Goal: Information Seeking & Learning: Understand process/instructions

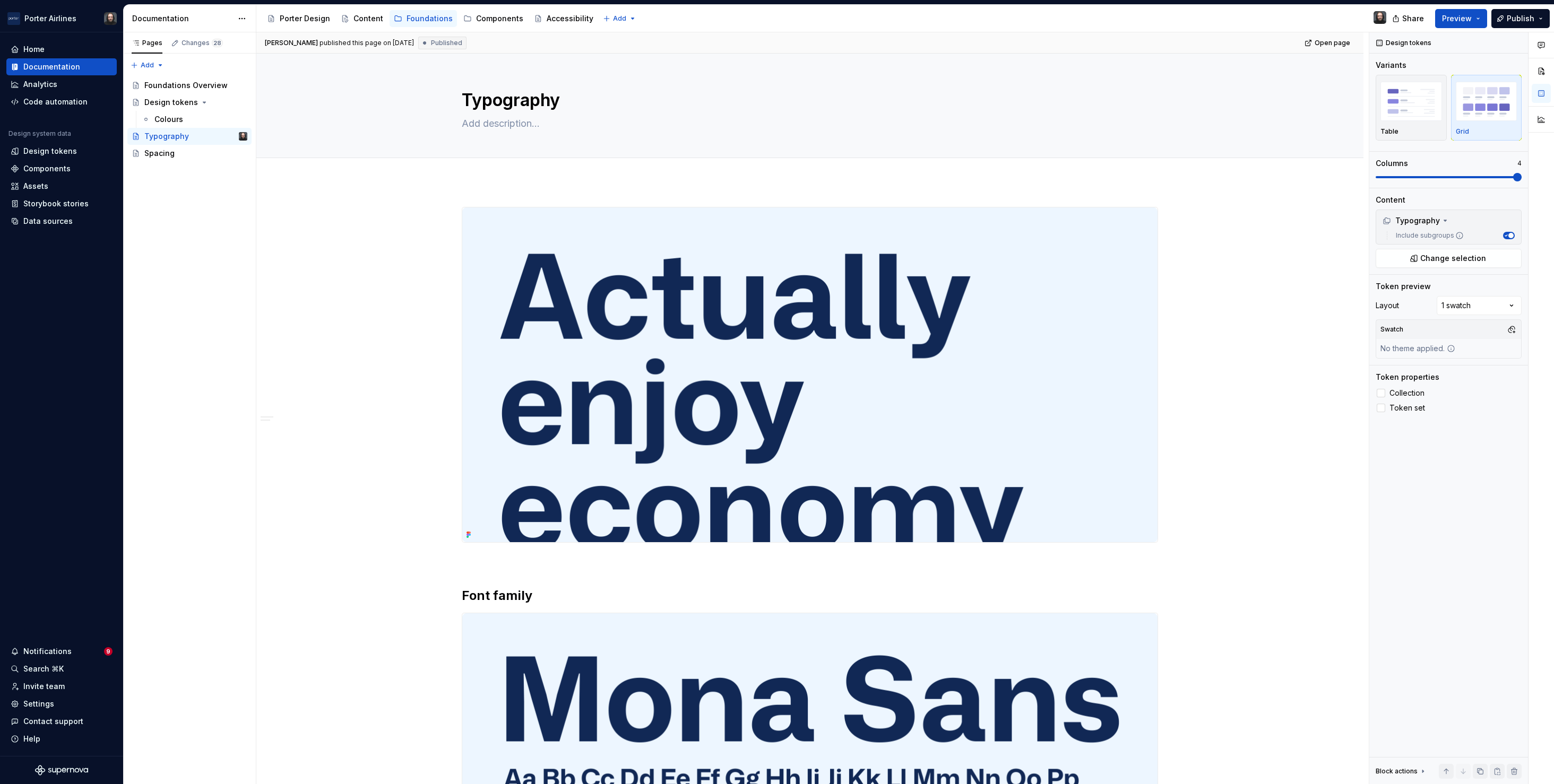
scroll to position [1070, 0]
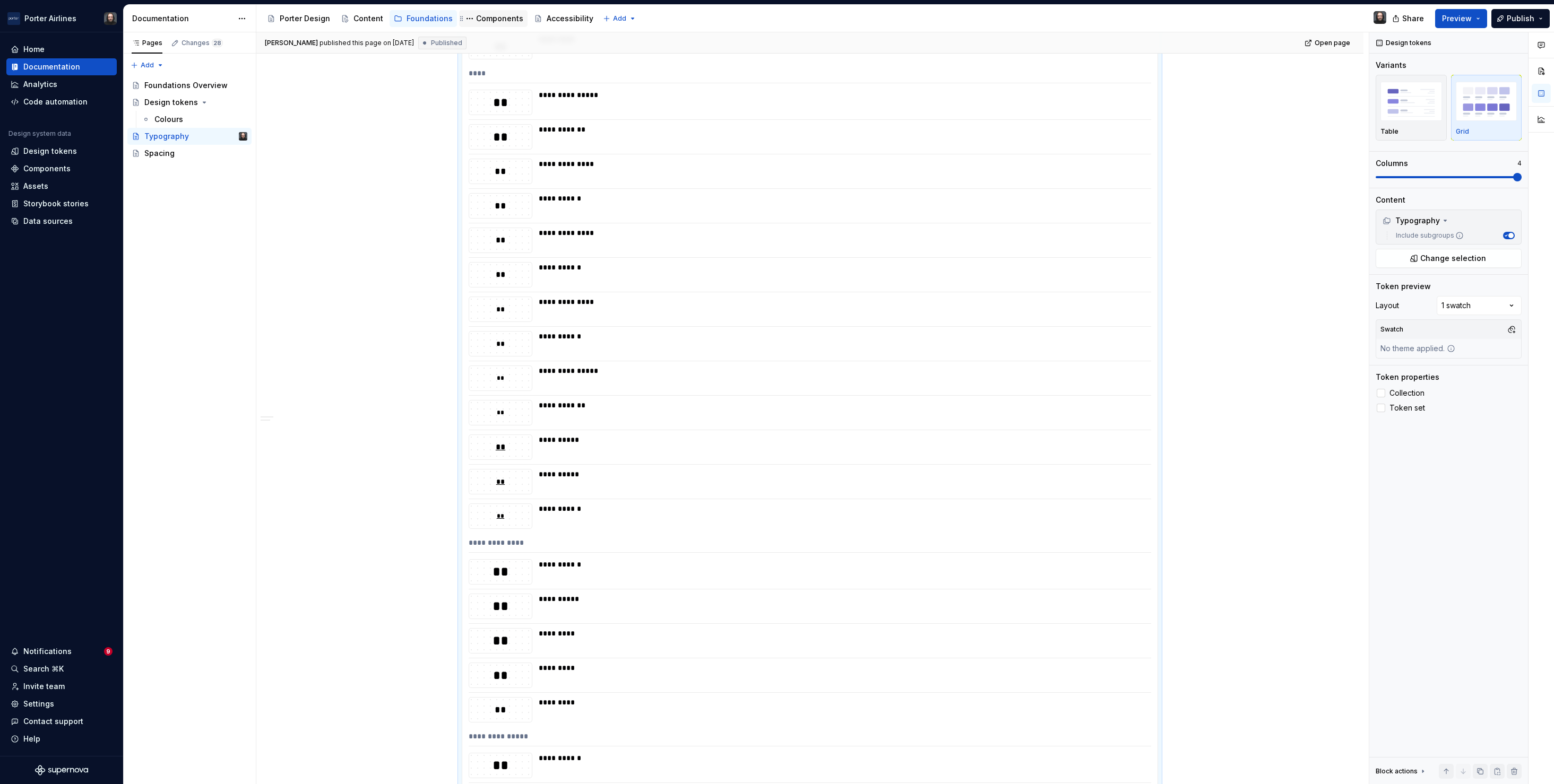
click at [494, 20] on div "Components" at bounding box center [499, 19] width 47 height 10
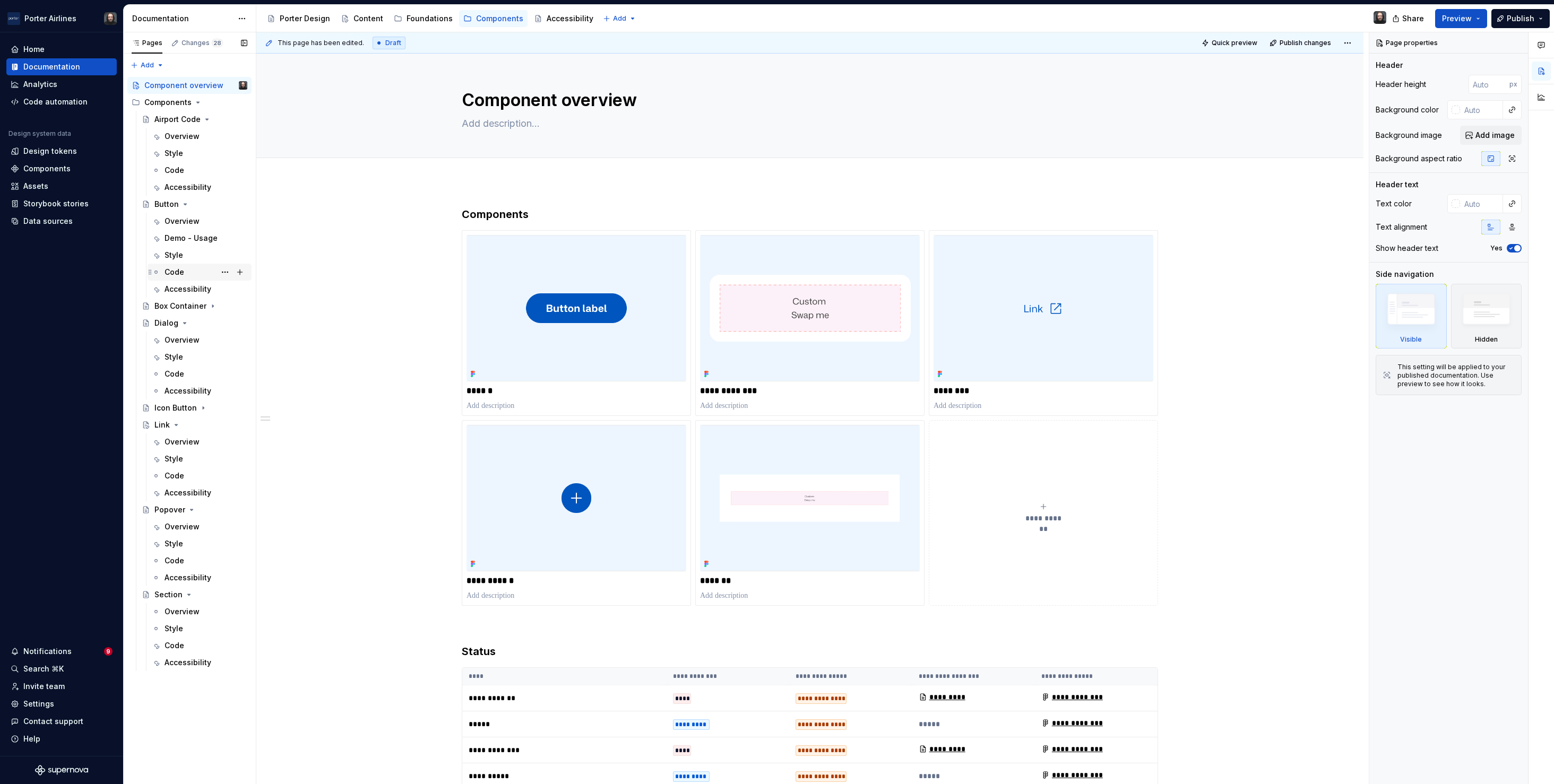
click at [177, 270] on div "Code" at bounding box center [174, 272] width 20 height 10
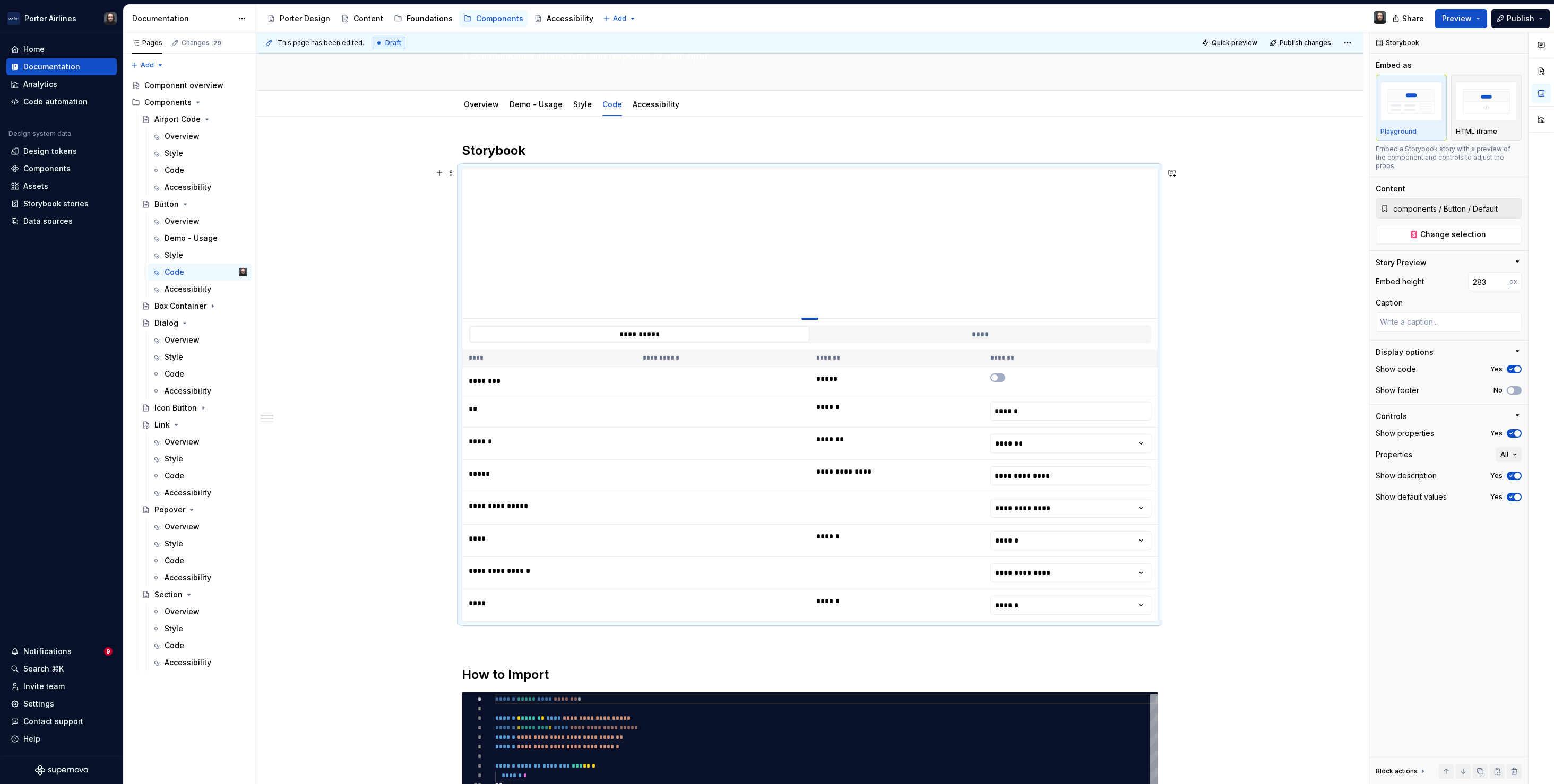
type textarea "*"
type input "249"
type textarea "*"
type input "233"
type textarea "*"
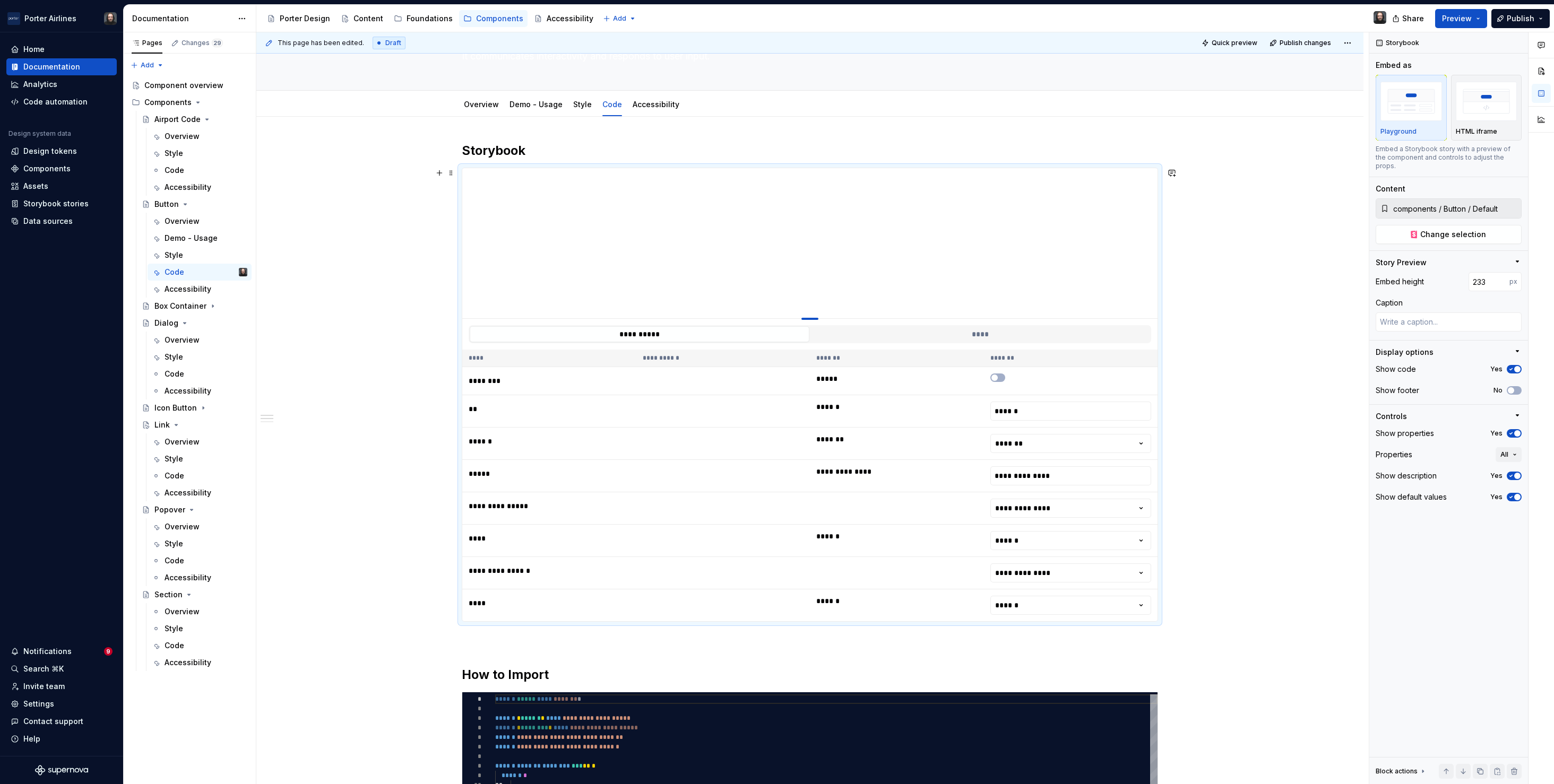
type input "229"
type textarea "*"
type input "212"
type textarea "*"
type input "205"
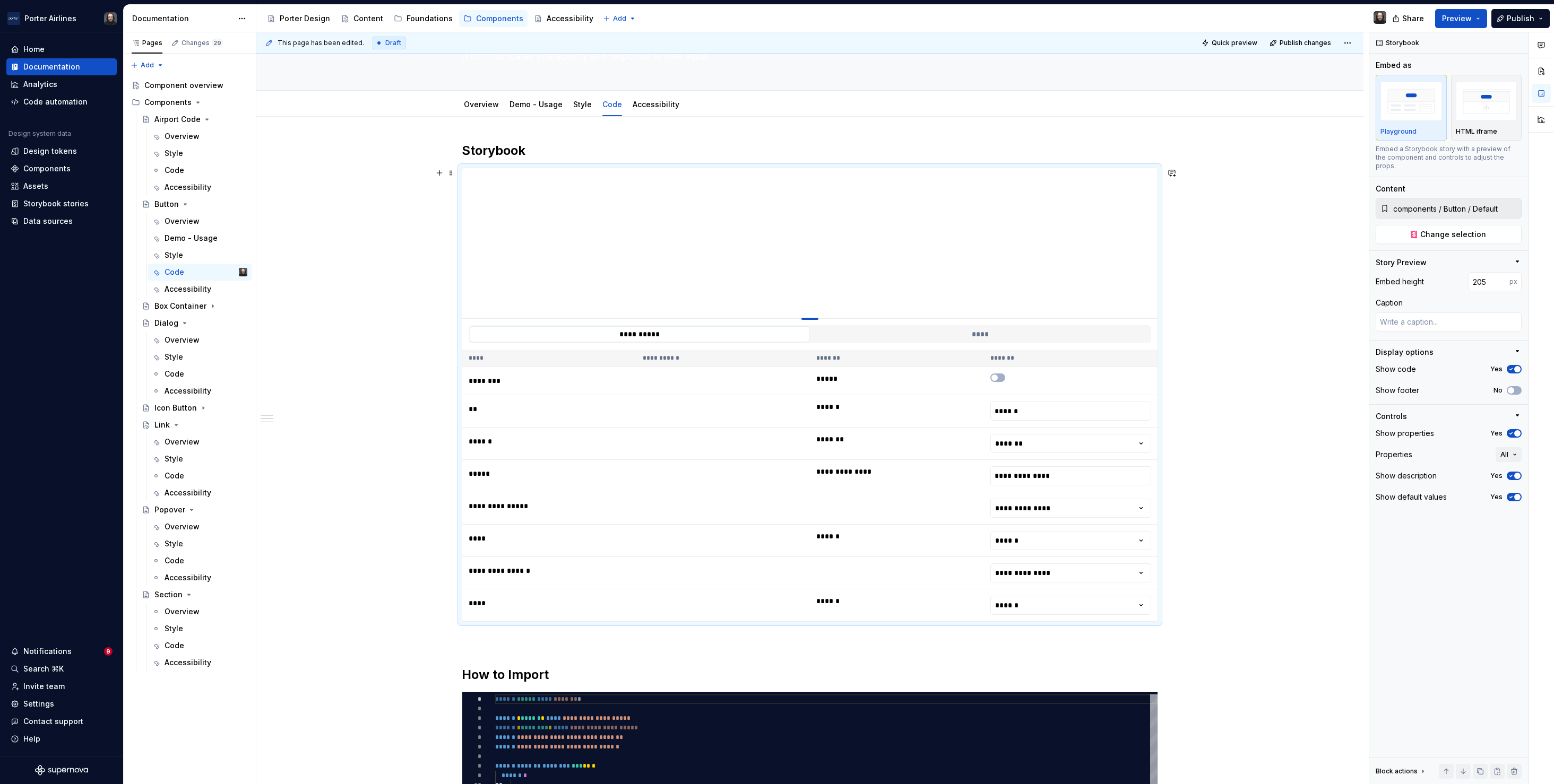
type textarea "*"
type input "194"
type textarea "*"
type input "179"
type textarea "*"
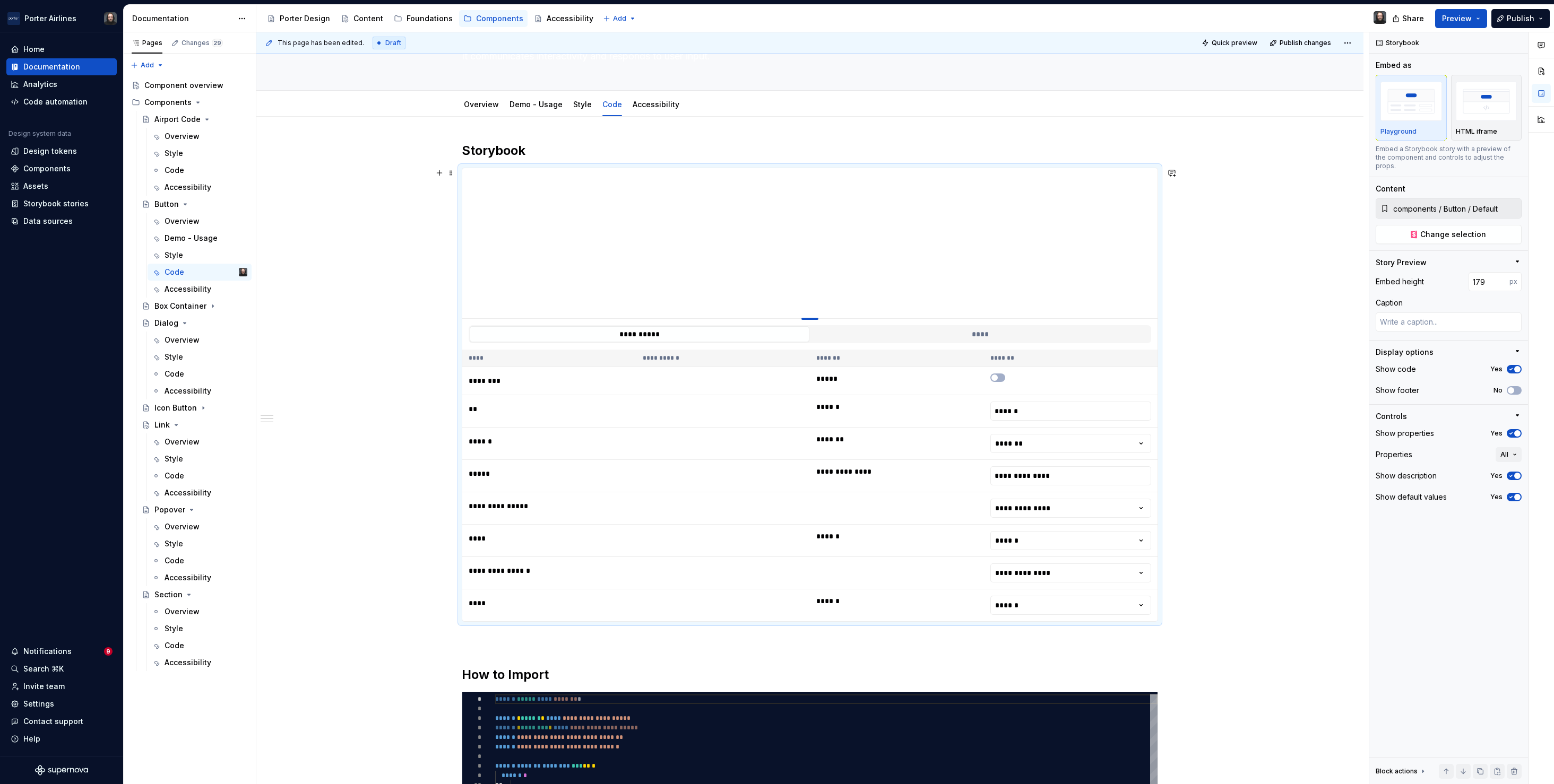
type input "169"
type textarea "*"
type input "166"
type textarea "*"
type input "152"
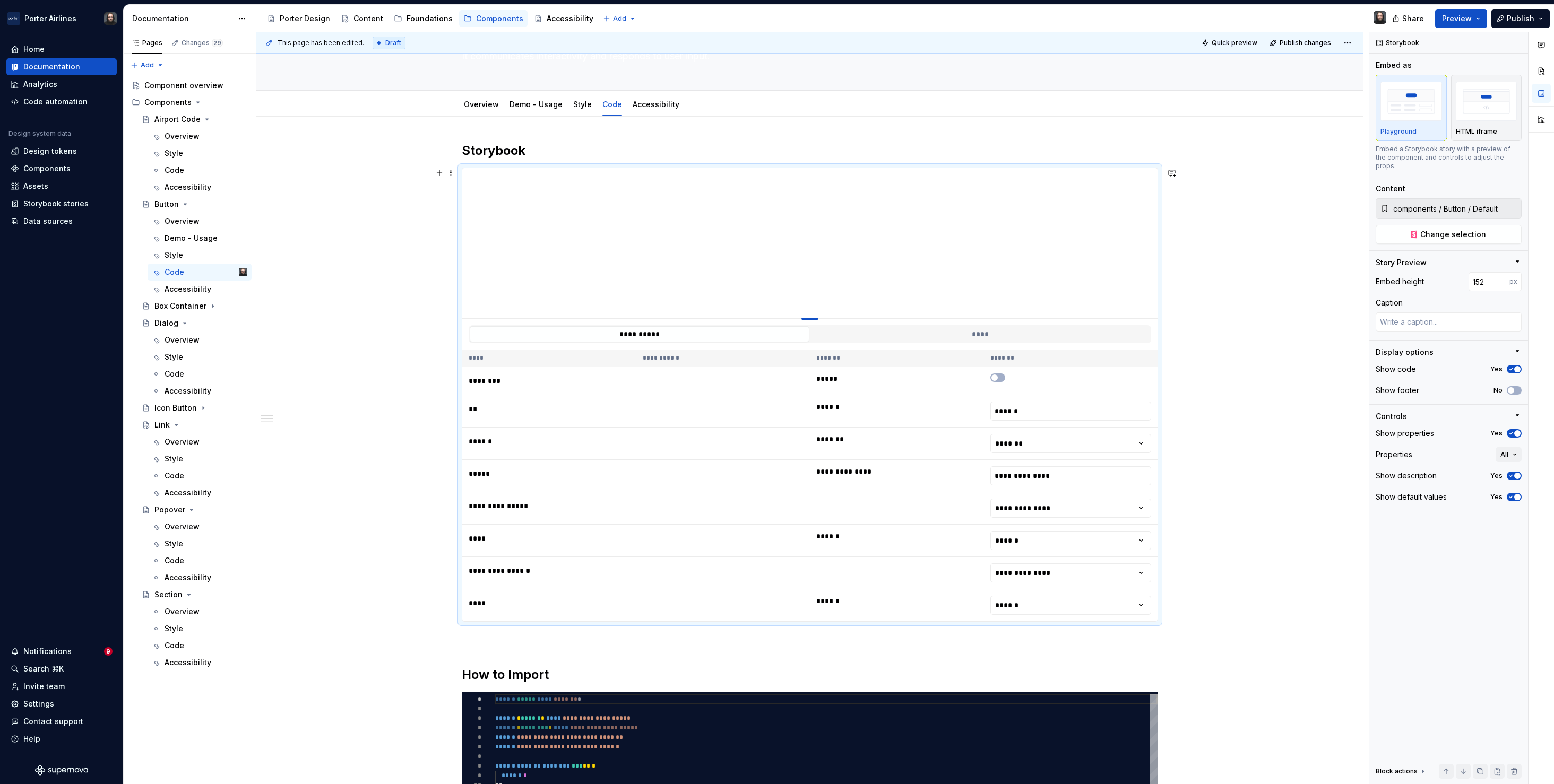
type textarea "*"
type input "145"
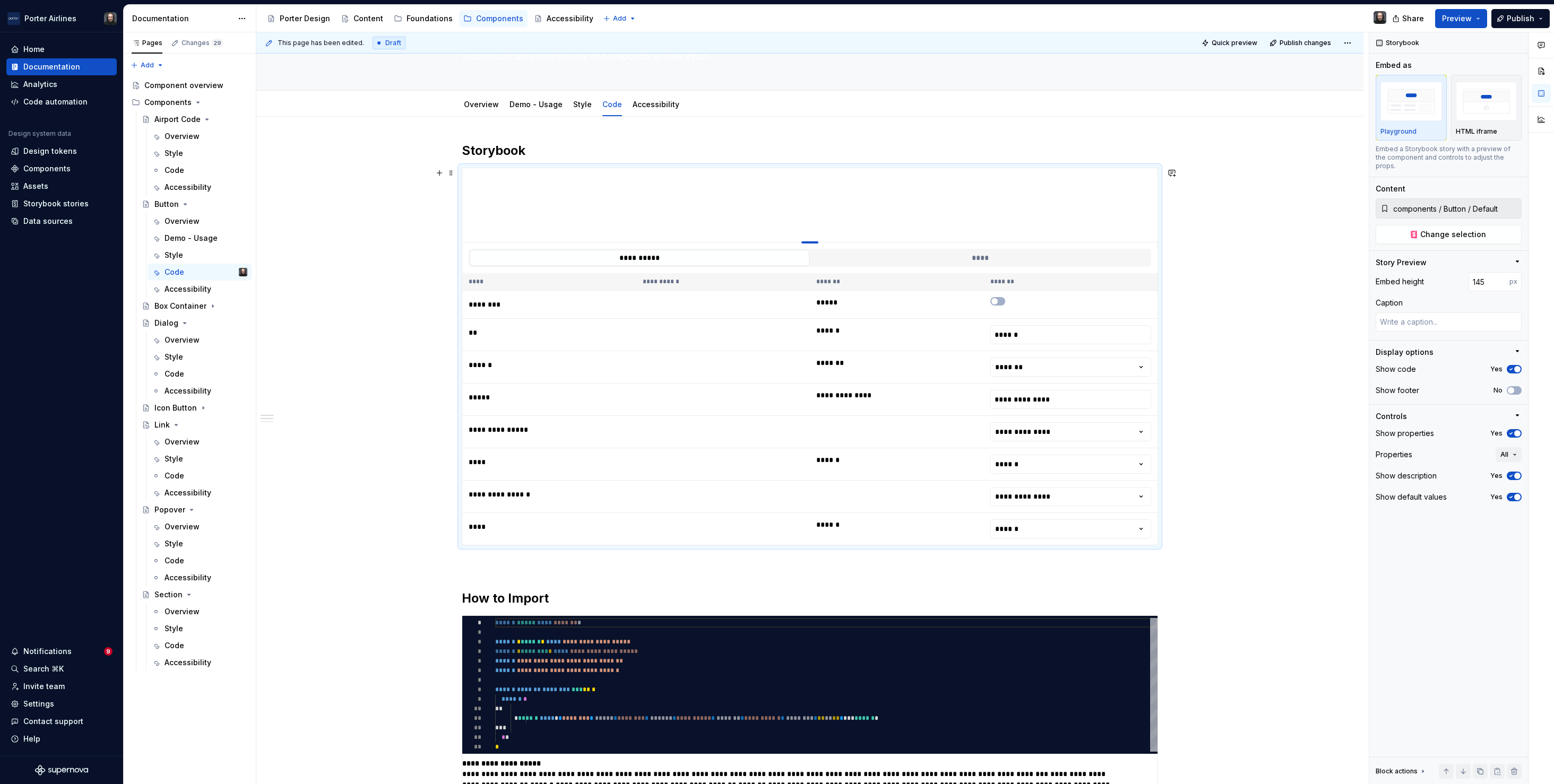
type textarea "*"
type input "139"
type textarea "*"
type input "134"
type textarea "*"
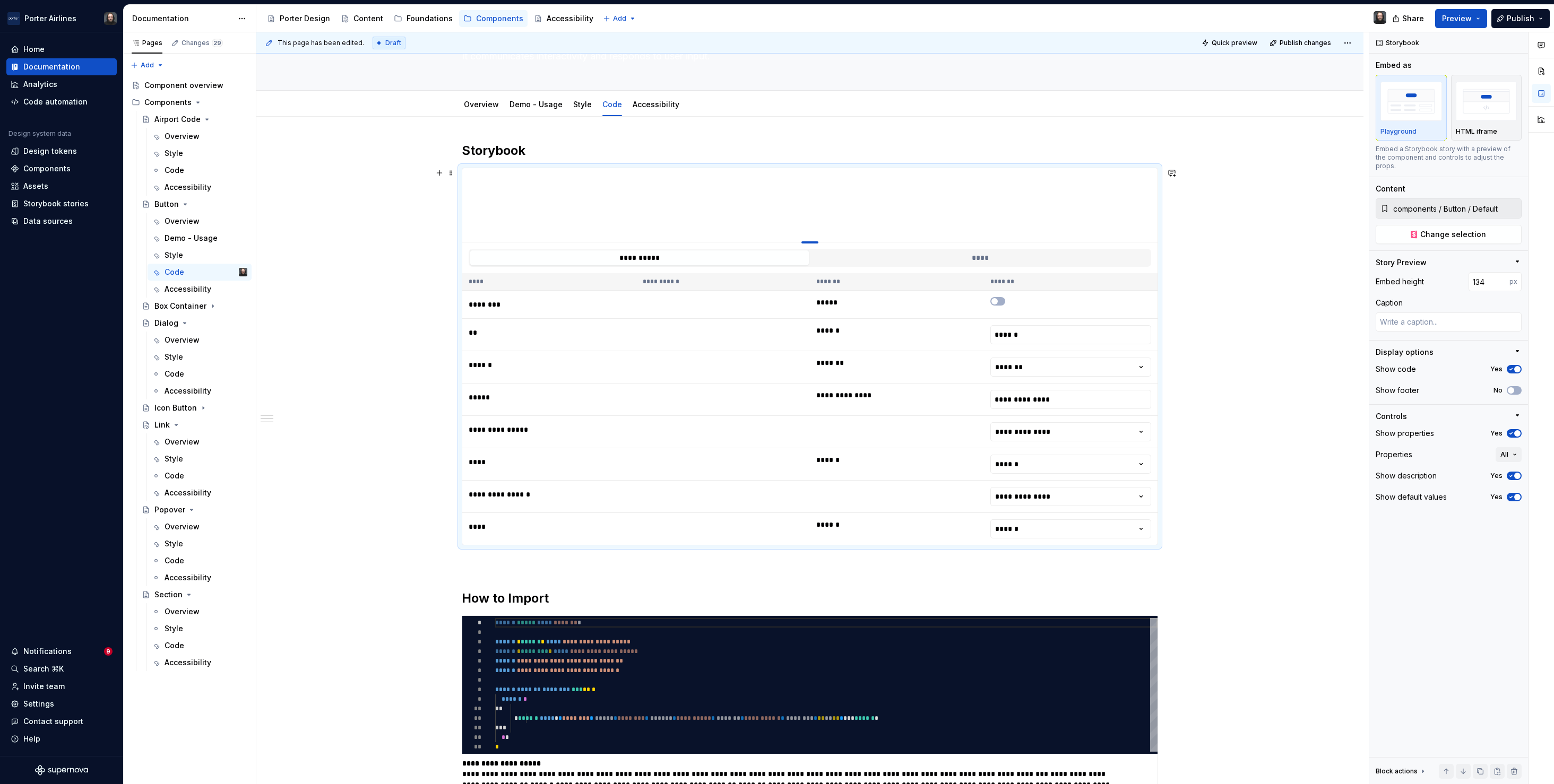
type input "132"
type textarea "*"
type input "131"
type textarea "*"
type input "129"
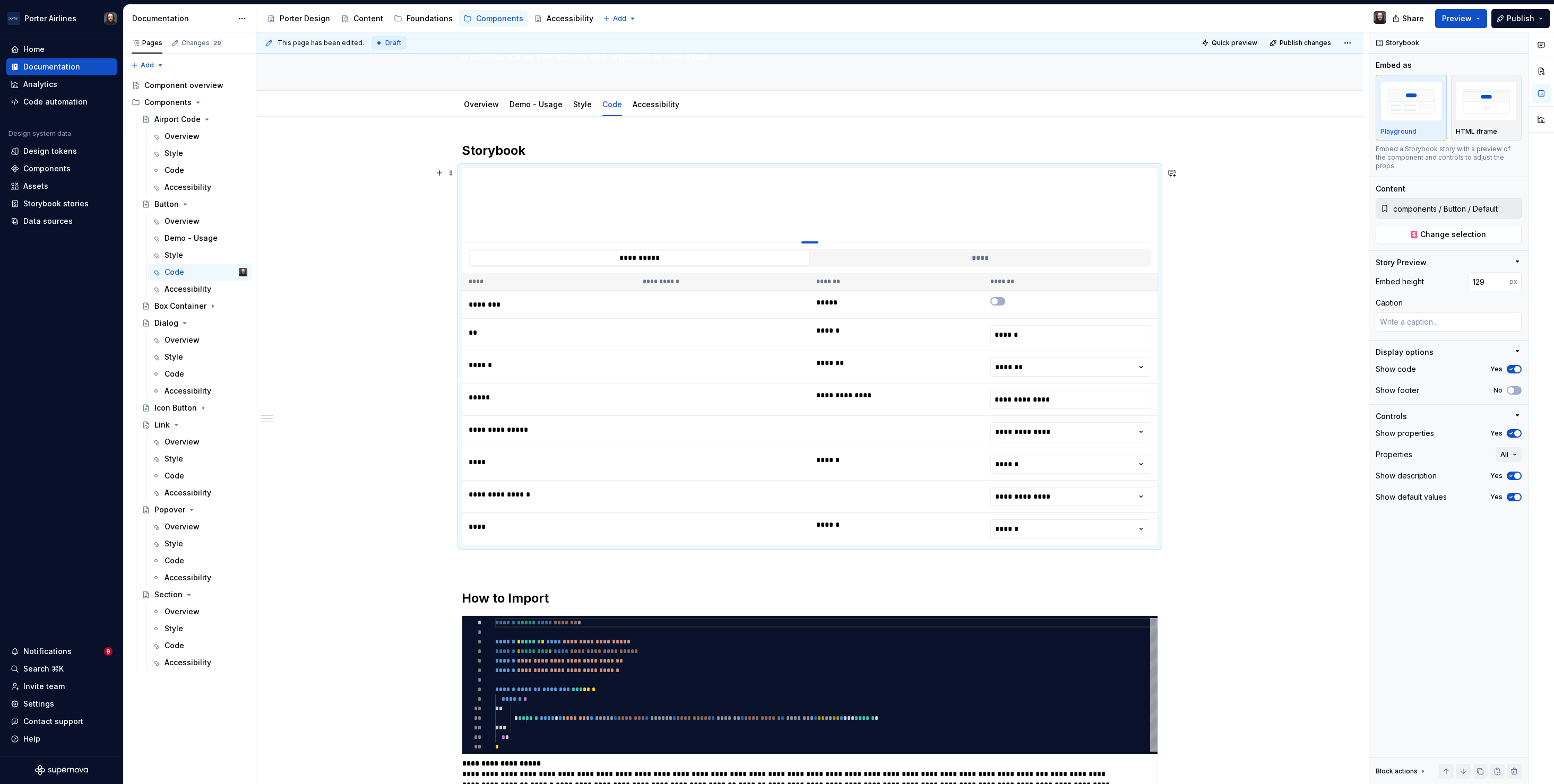
type textarea "*"
type input "117"
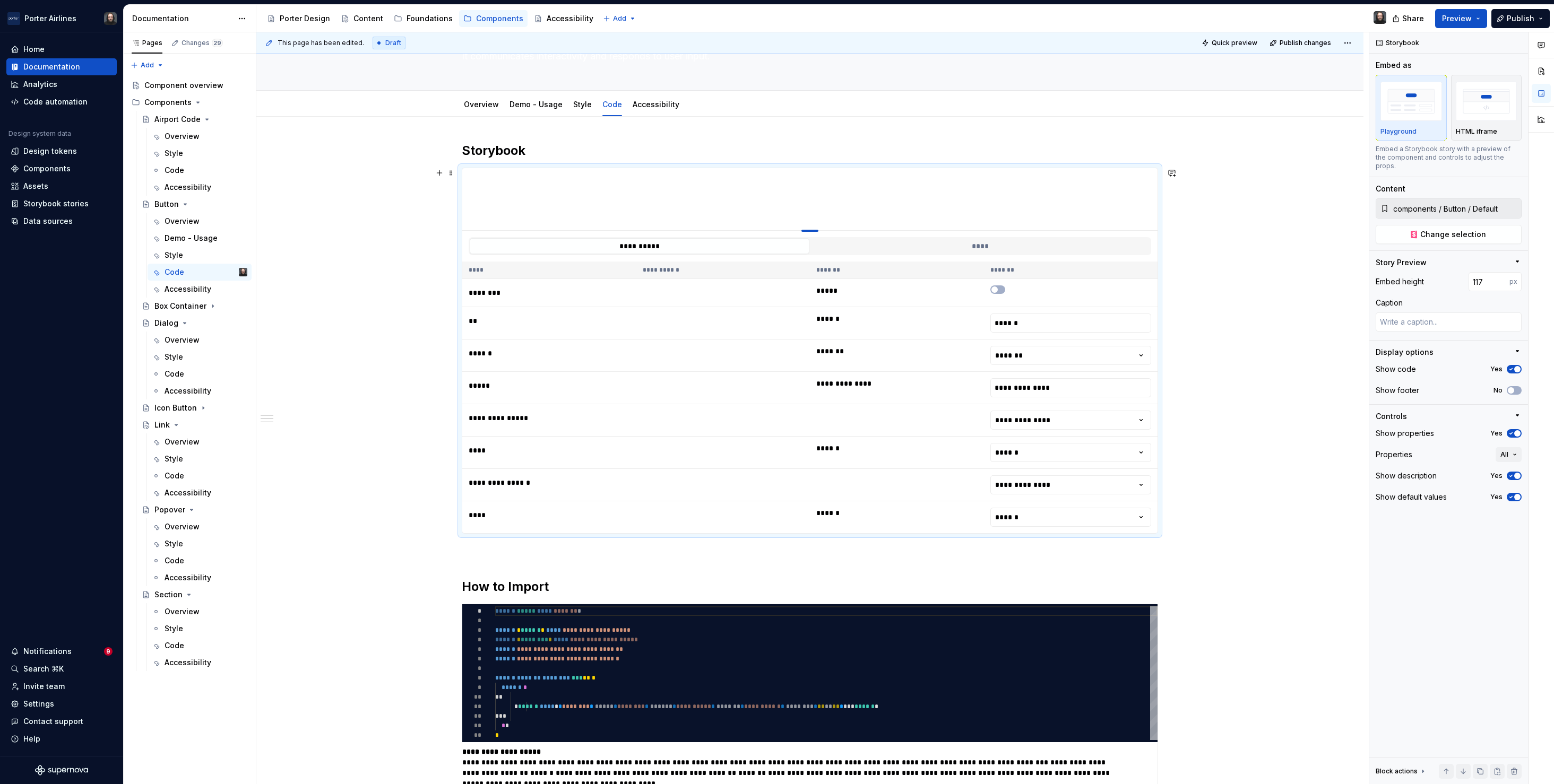
type textarea "*"
type input "115"
type textarea "*"
type input "113"
type textarea "*"
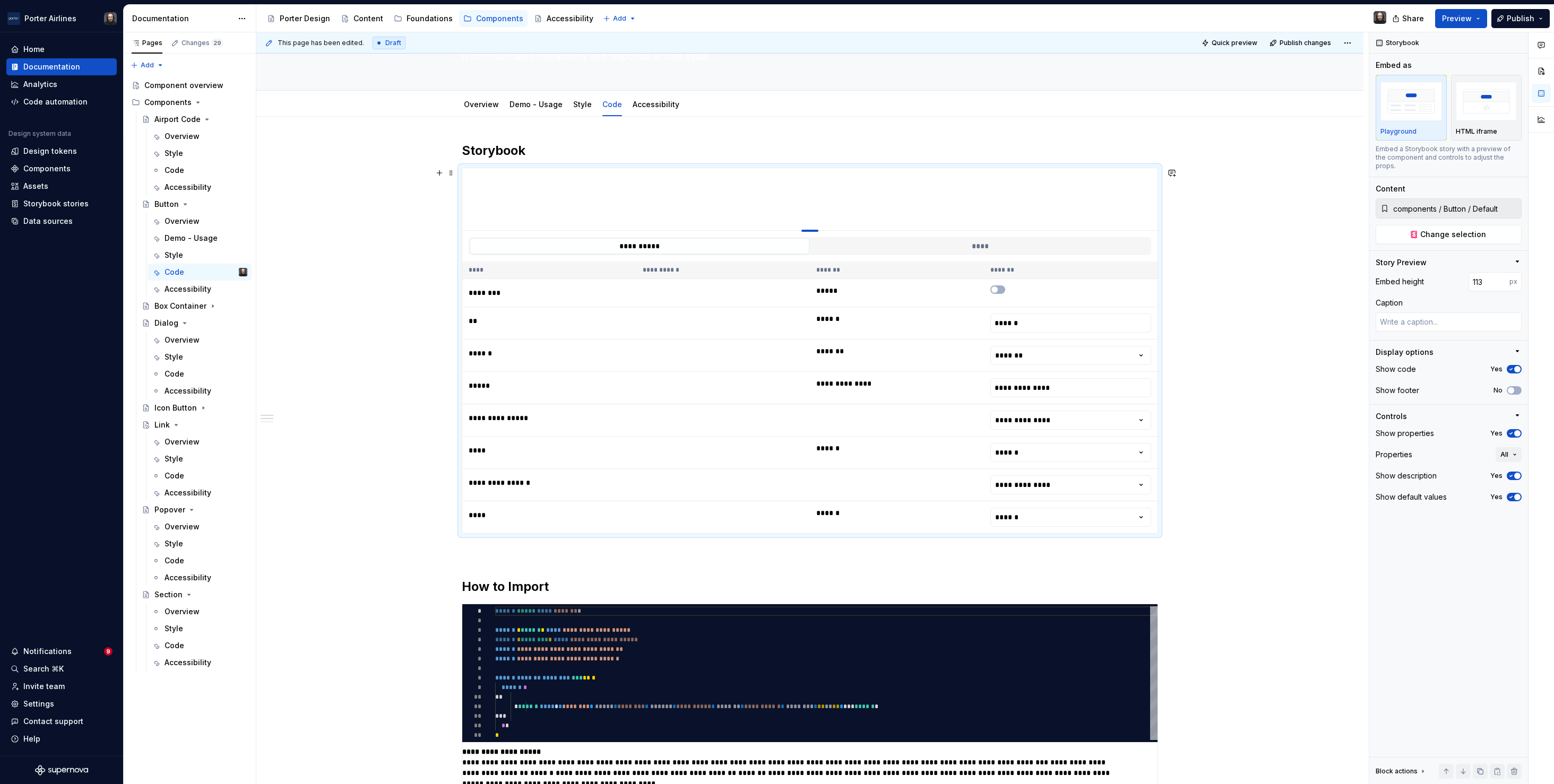
type input "111"
type textarea "*"
type input "110"
type textarea "*"
type input "109"
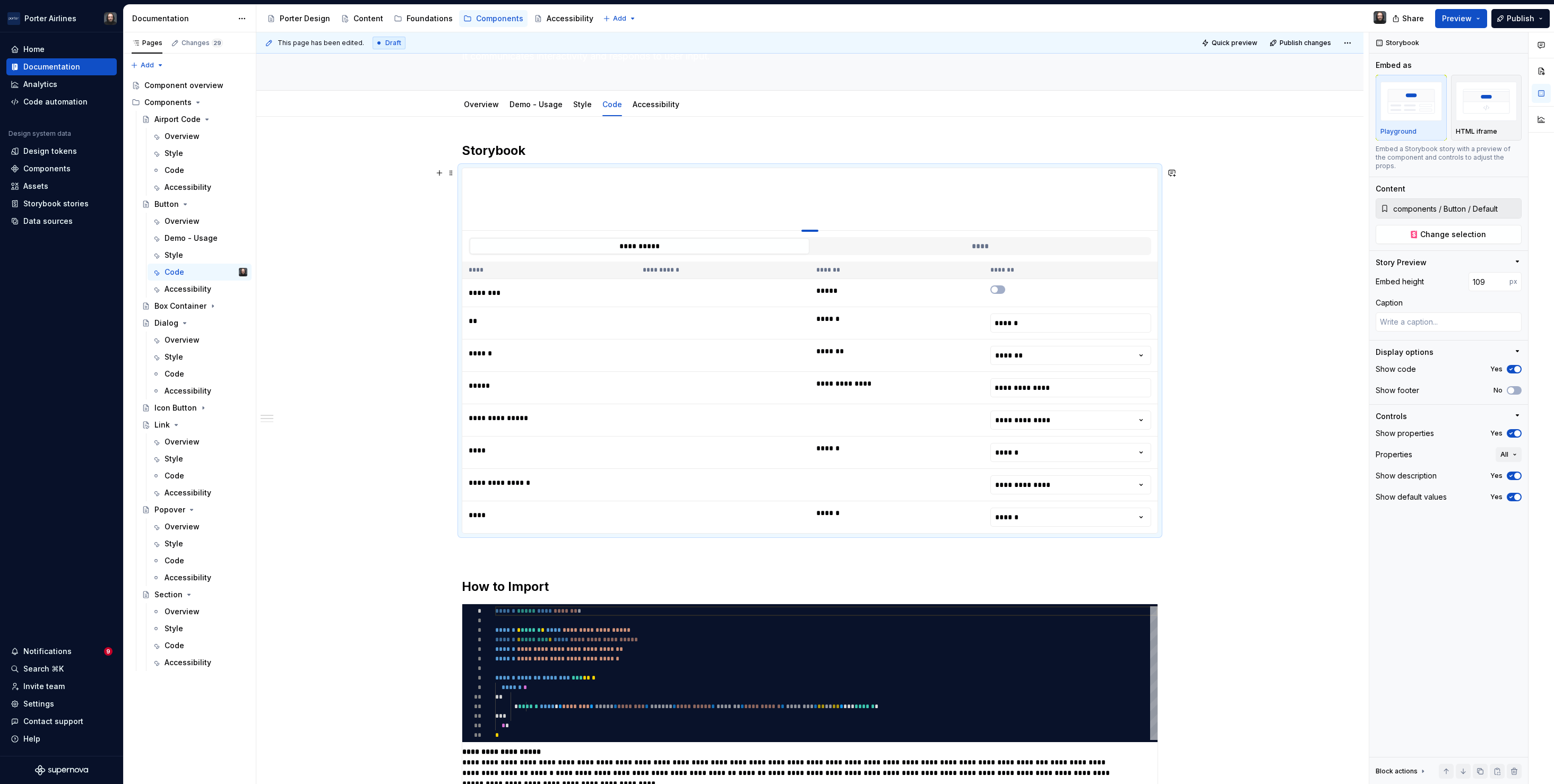
type textarea "*"
type input "108"
type textarea "*"
type input "107"
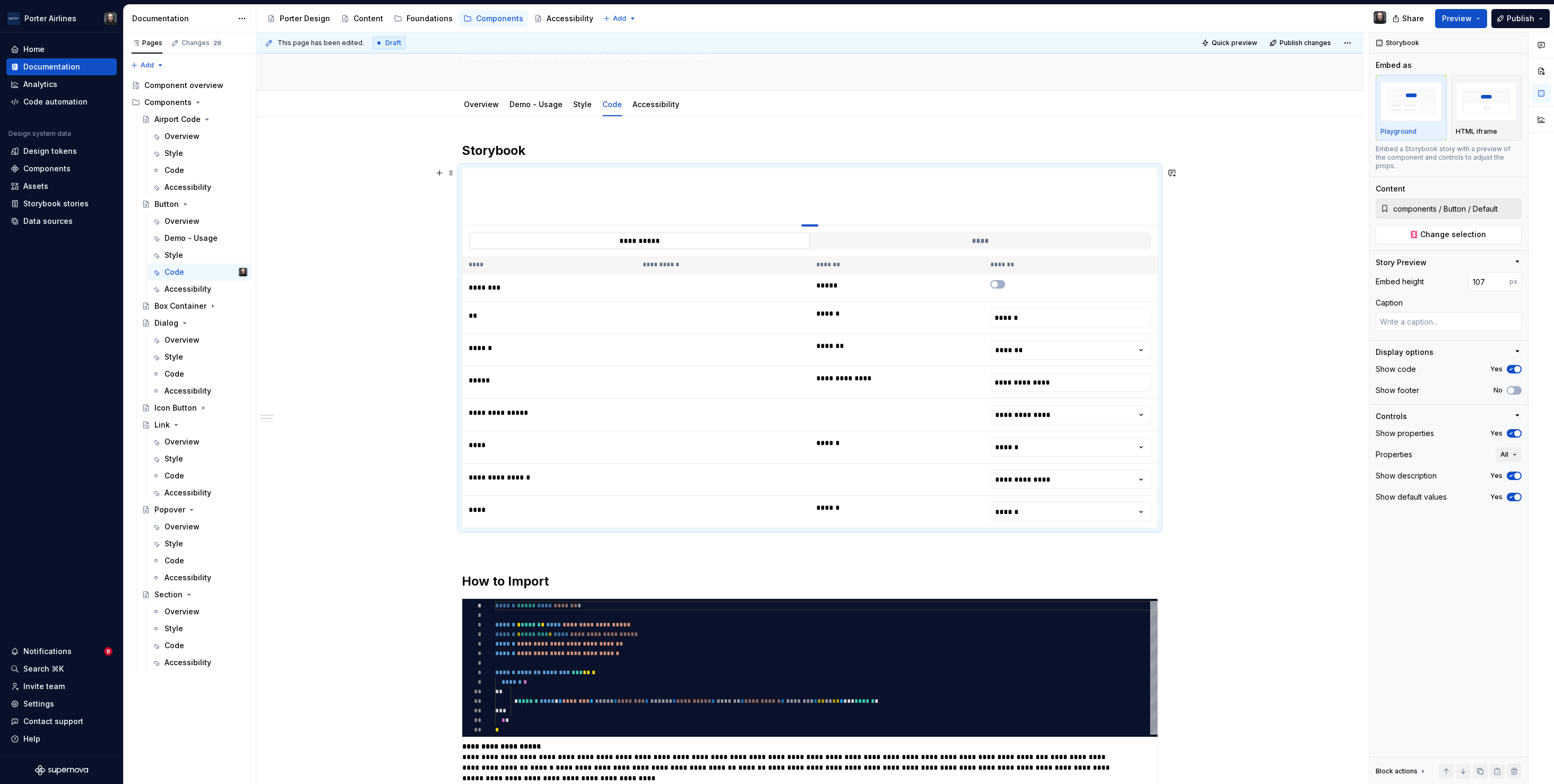
type textarea "*"
type input "154"
type textarea "*"
type input "159"
type textarea "*"
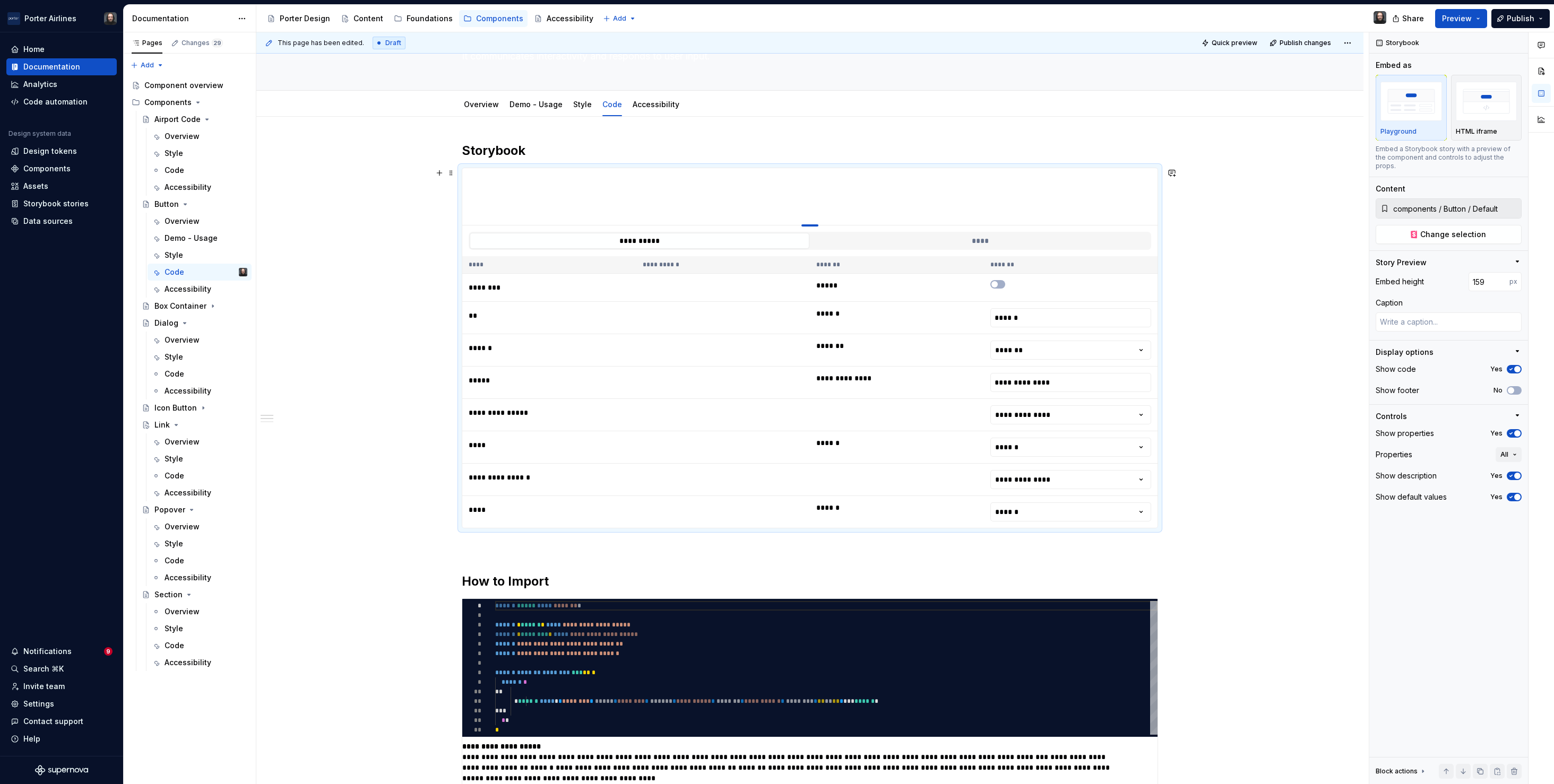
type input "176"
type textarea "*"
type input "192"
type textarea "*"
type input "218"
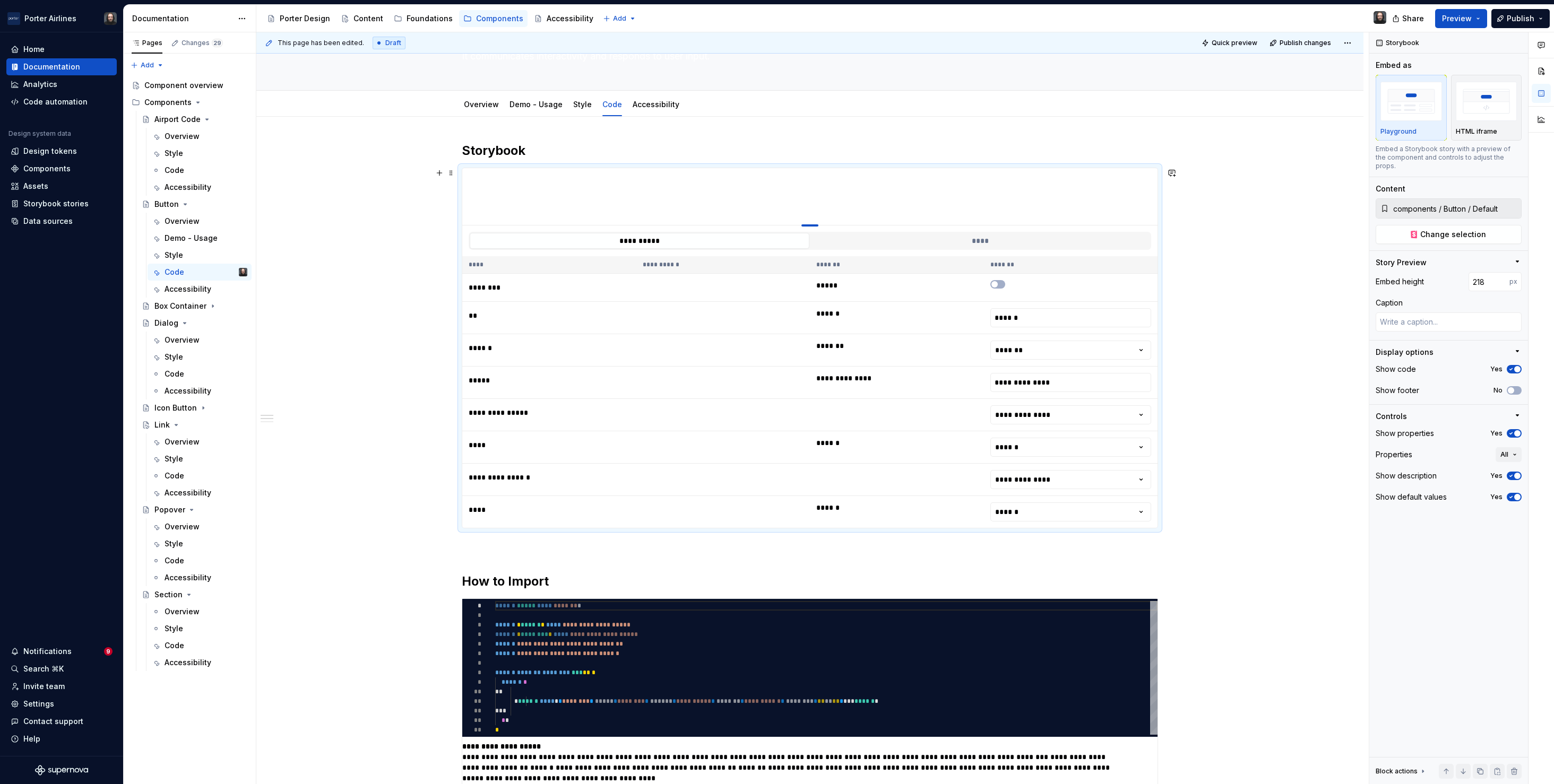
type textarea "*"
type input "231"
type textarea "*"
type input "241"
type textarea "*"
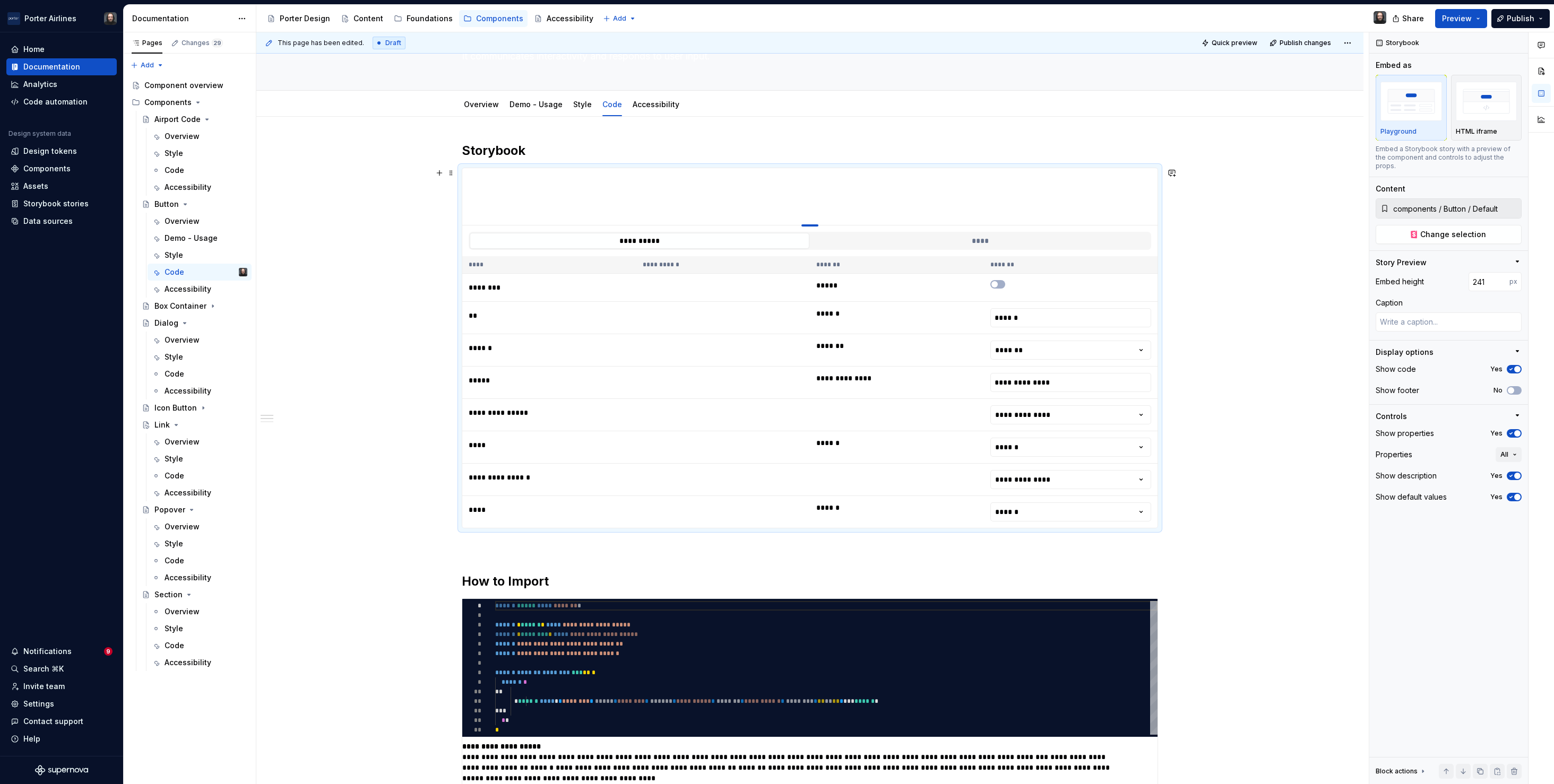
type input "256"
type textarea "*"
type input "267"
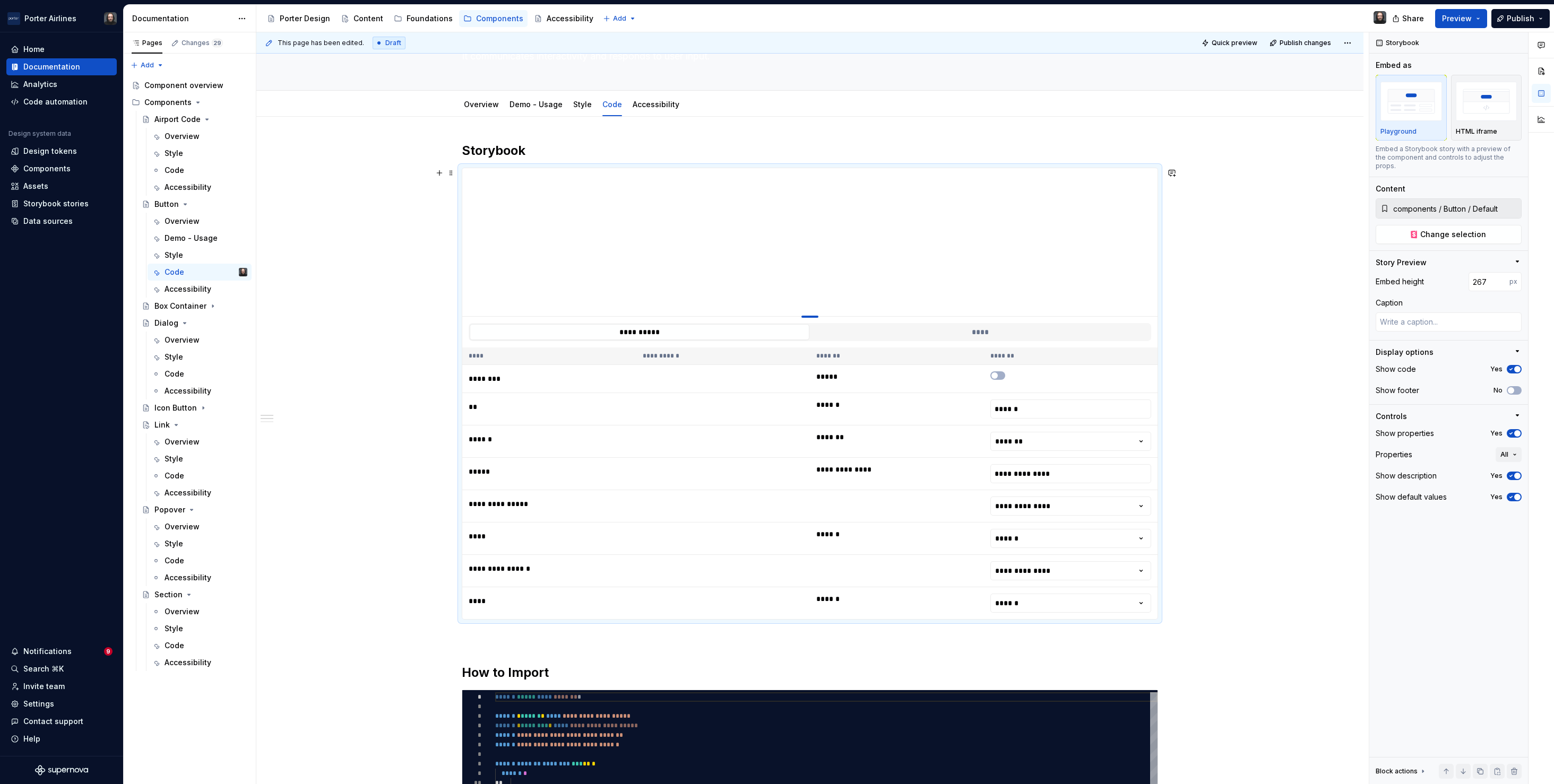
type textarea "*"
type input "279"
type textarea "*"
type input "288"
type textarea "*"
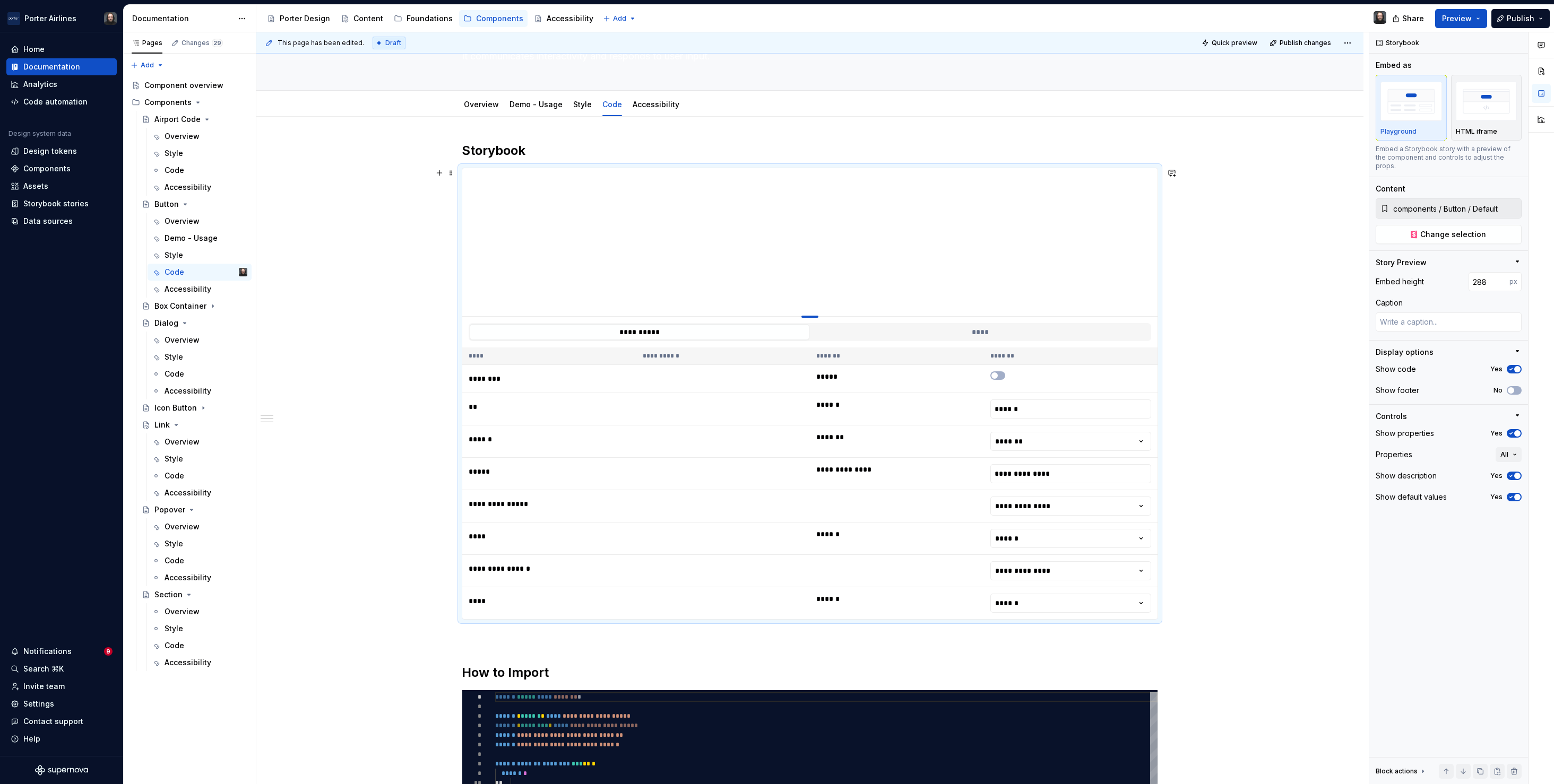
type input "303"
type textarea "*"
type input "315"
type textarea "*"
type input "330"
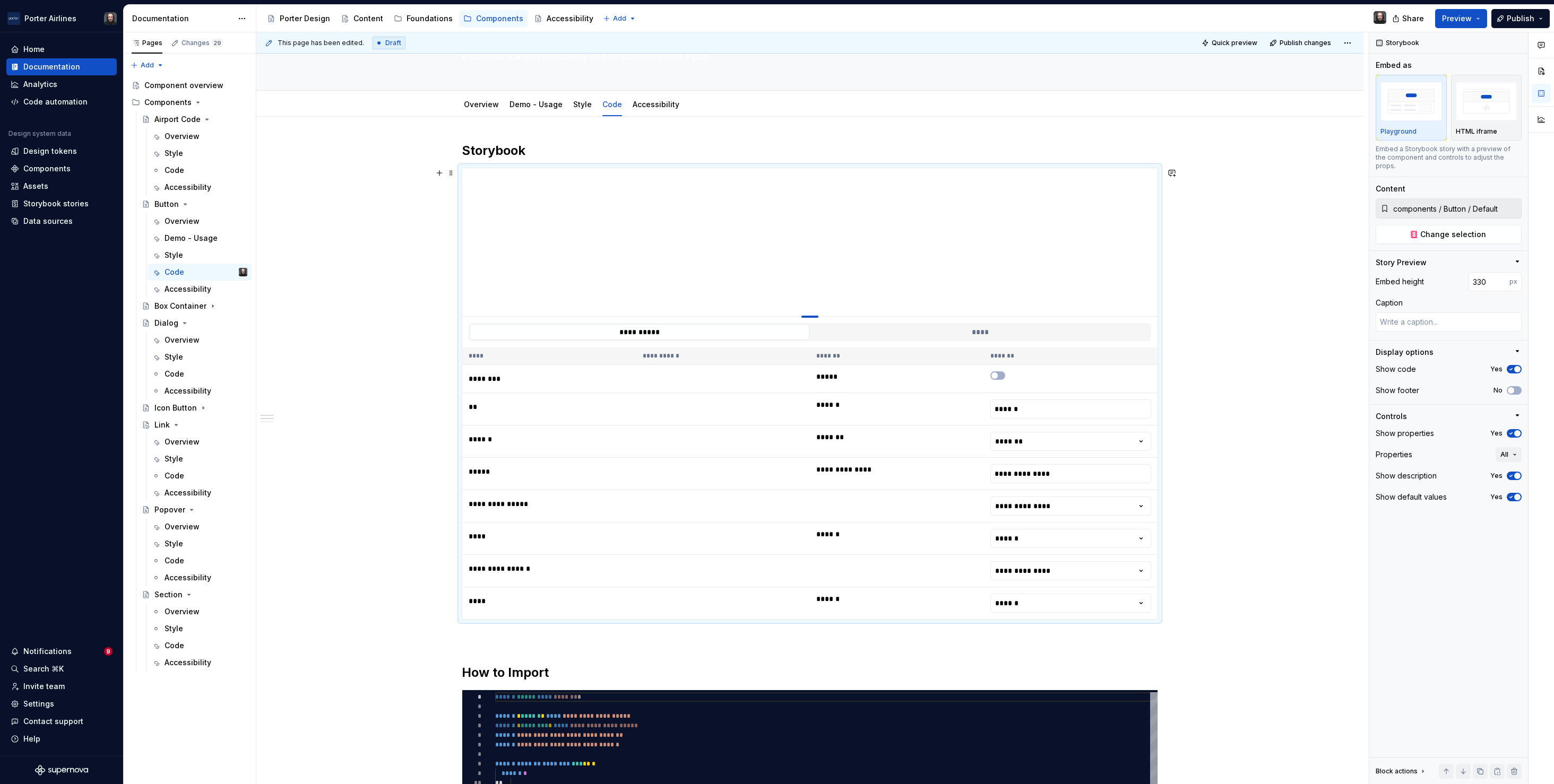
type textarea "*"
type input "337"
type textarea "*"
type input "341"
type textarea "*"
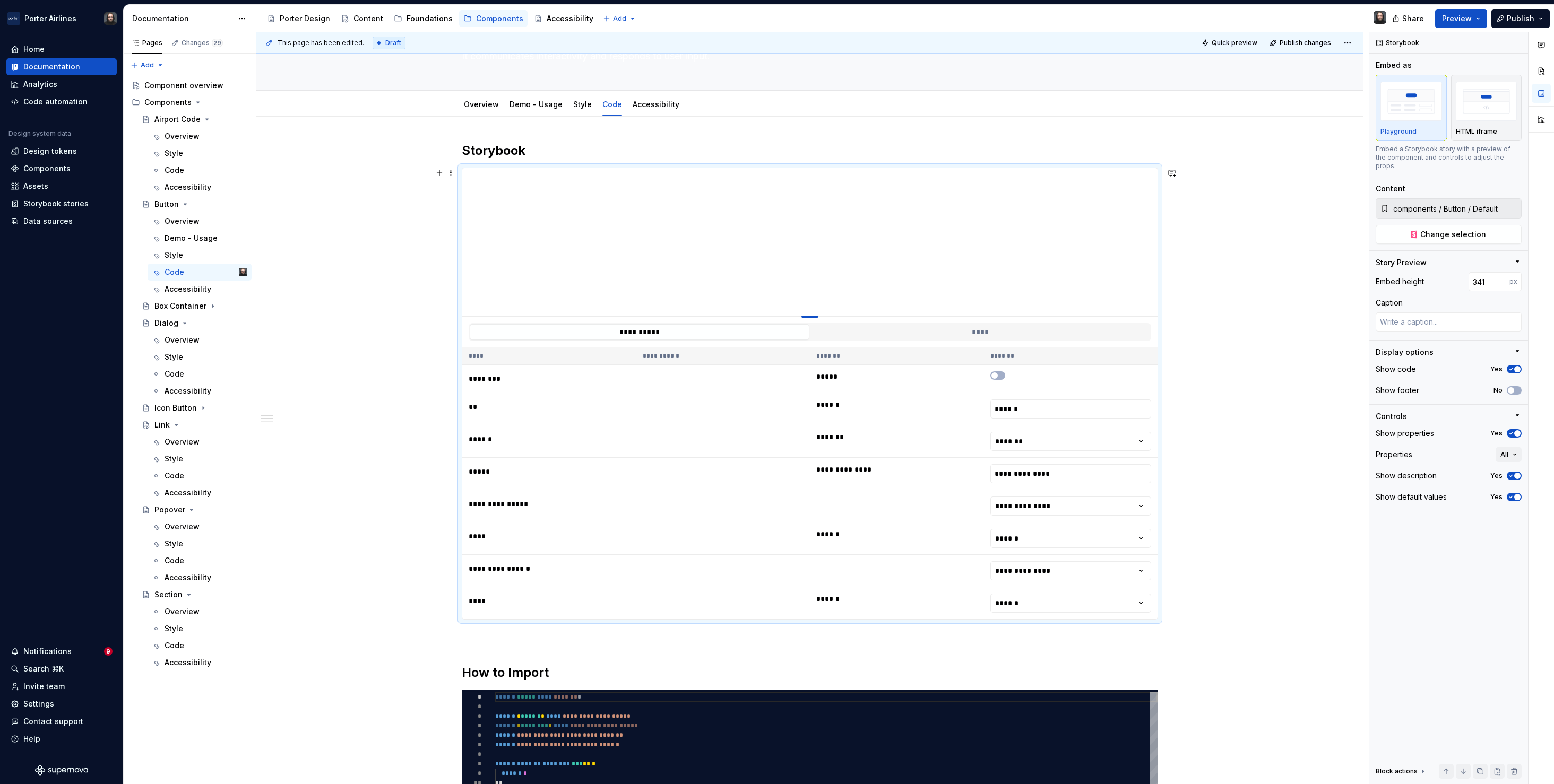
type input "343"
type textarea "*"
type input "342"
type textarea "*"
type input "332"
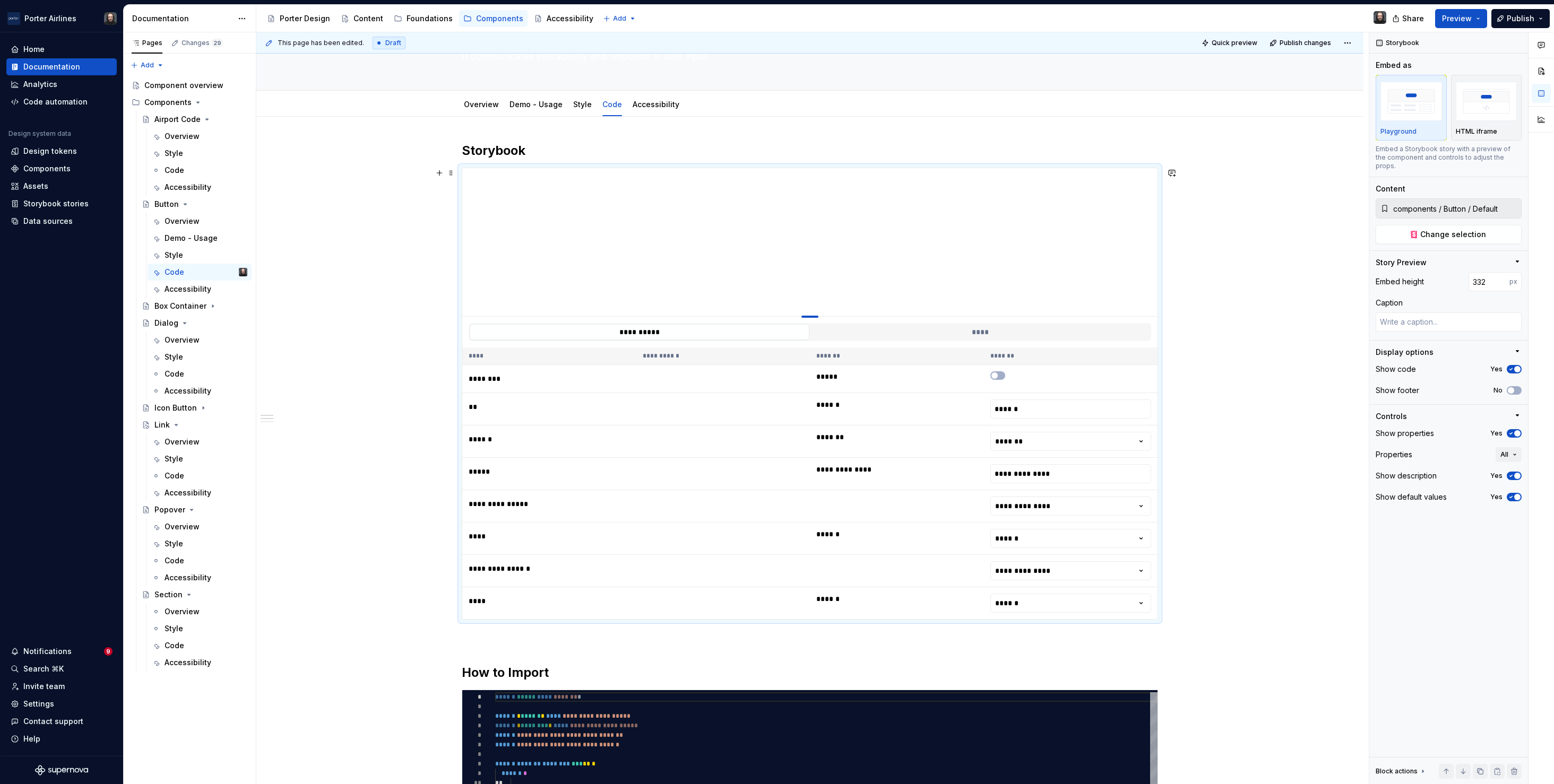
type textarea "*"
type input "315"
type textarea "*"
type input "296"
type textarea "*"
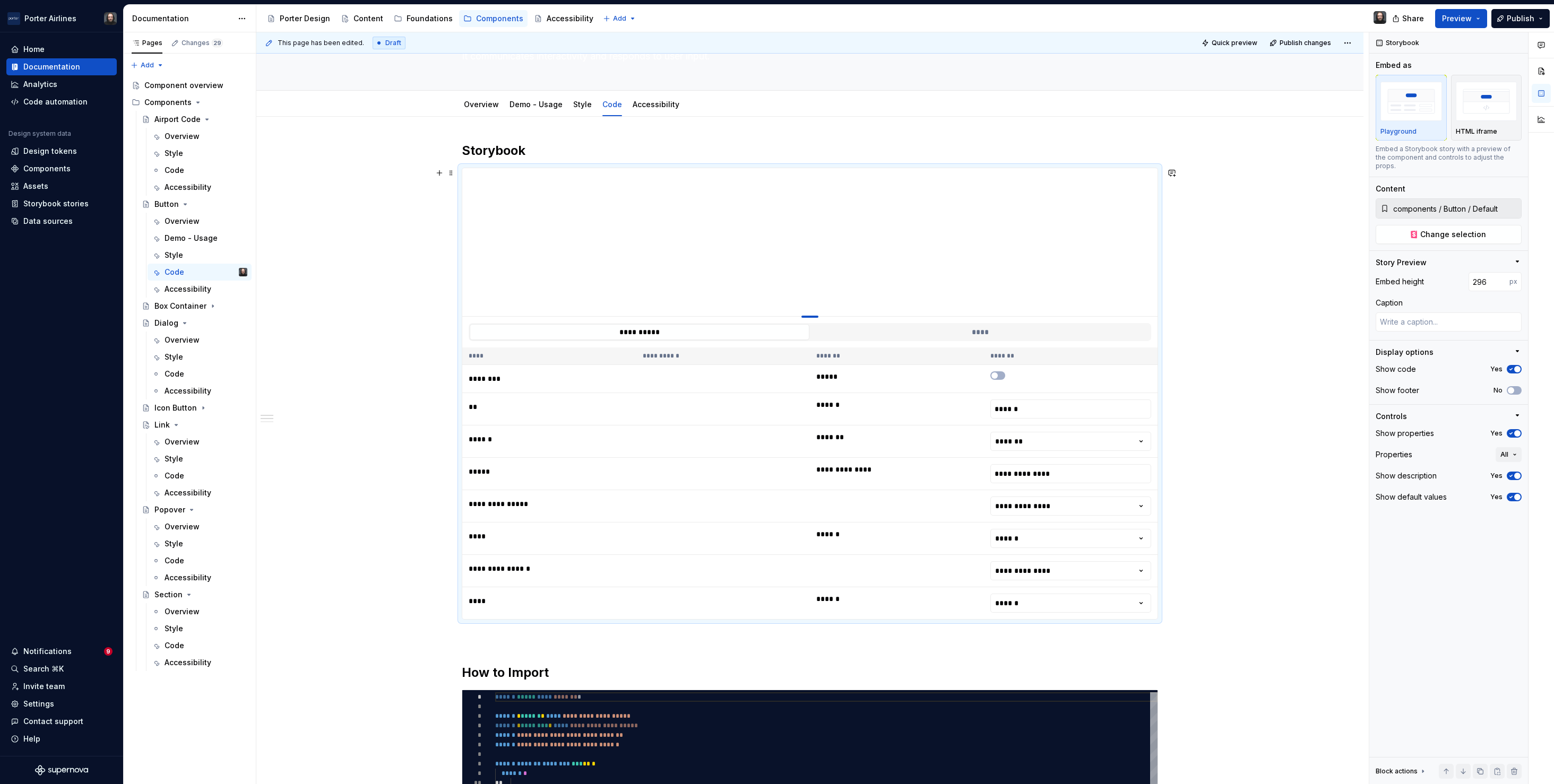
type input "273"
type textarea "*"
type input "255"
type textarea "*"
type input "239"
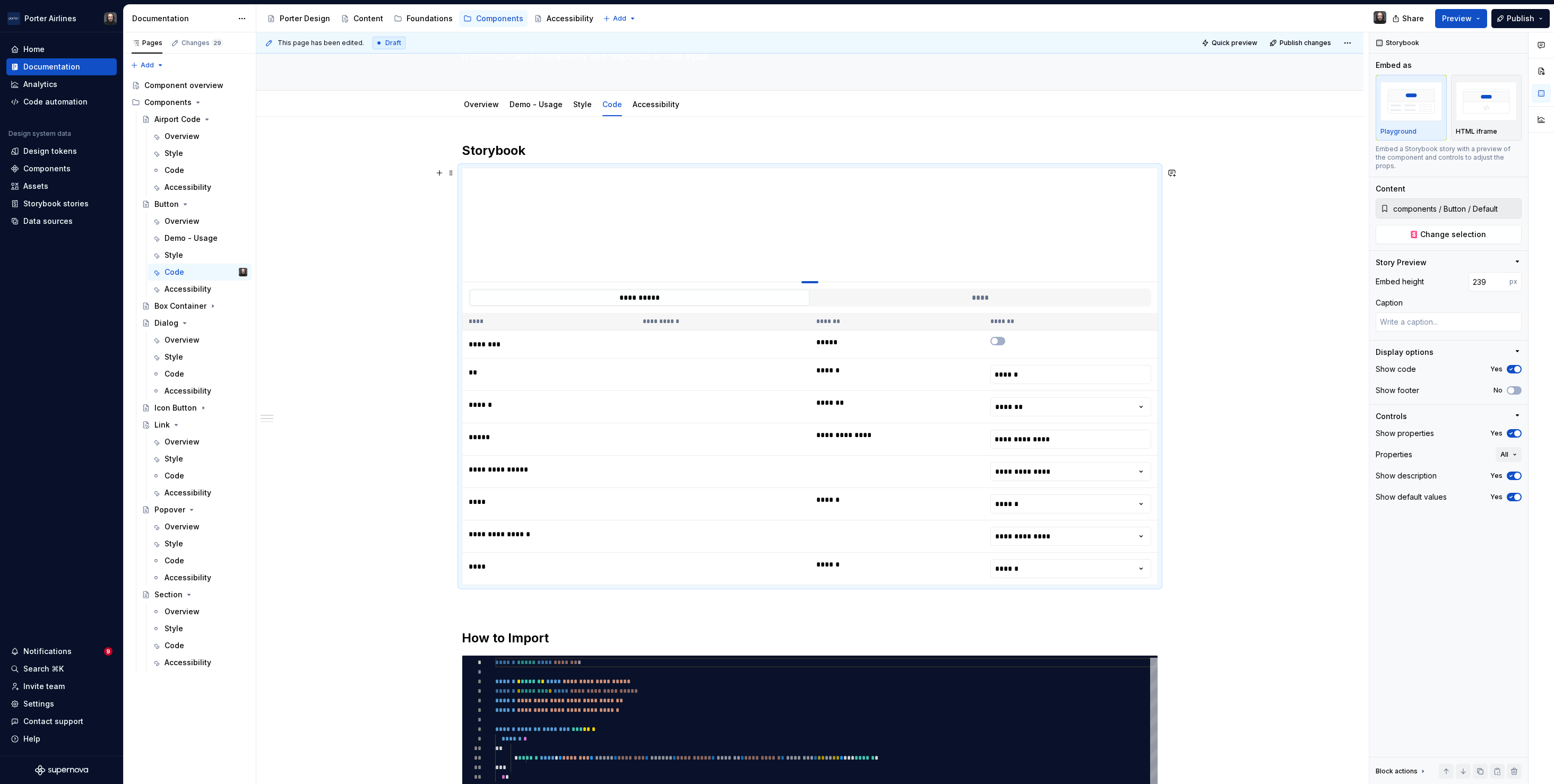
type textarea "*"
type input "214"
type textarea "*"
type input "207"
type textarea "*"
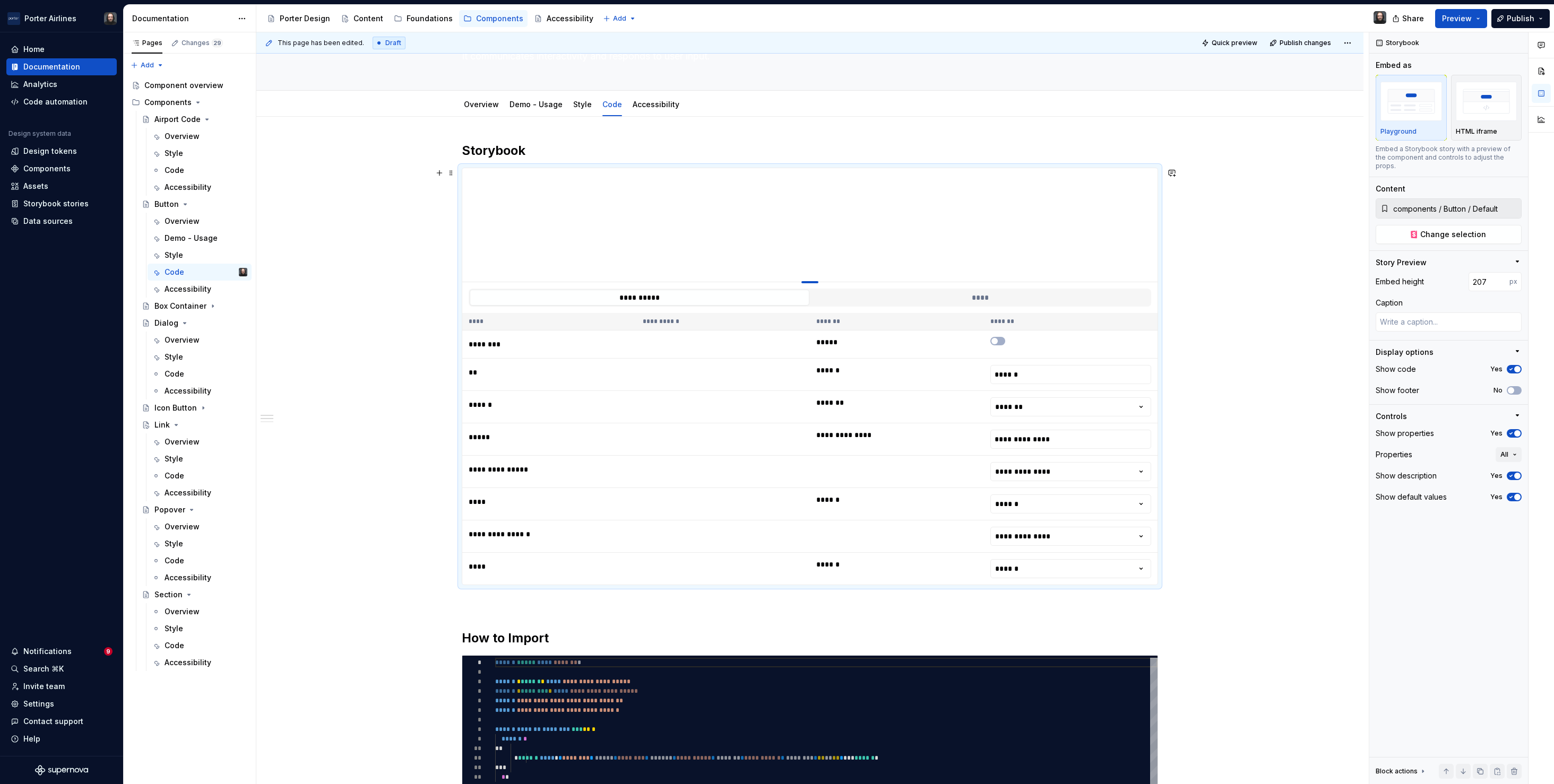
type input "196"
type textarea "*"
type input "190"
type textarea "*"
type input "174"
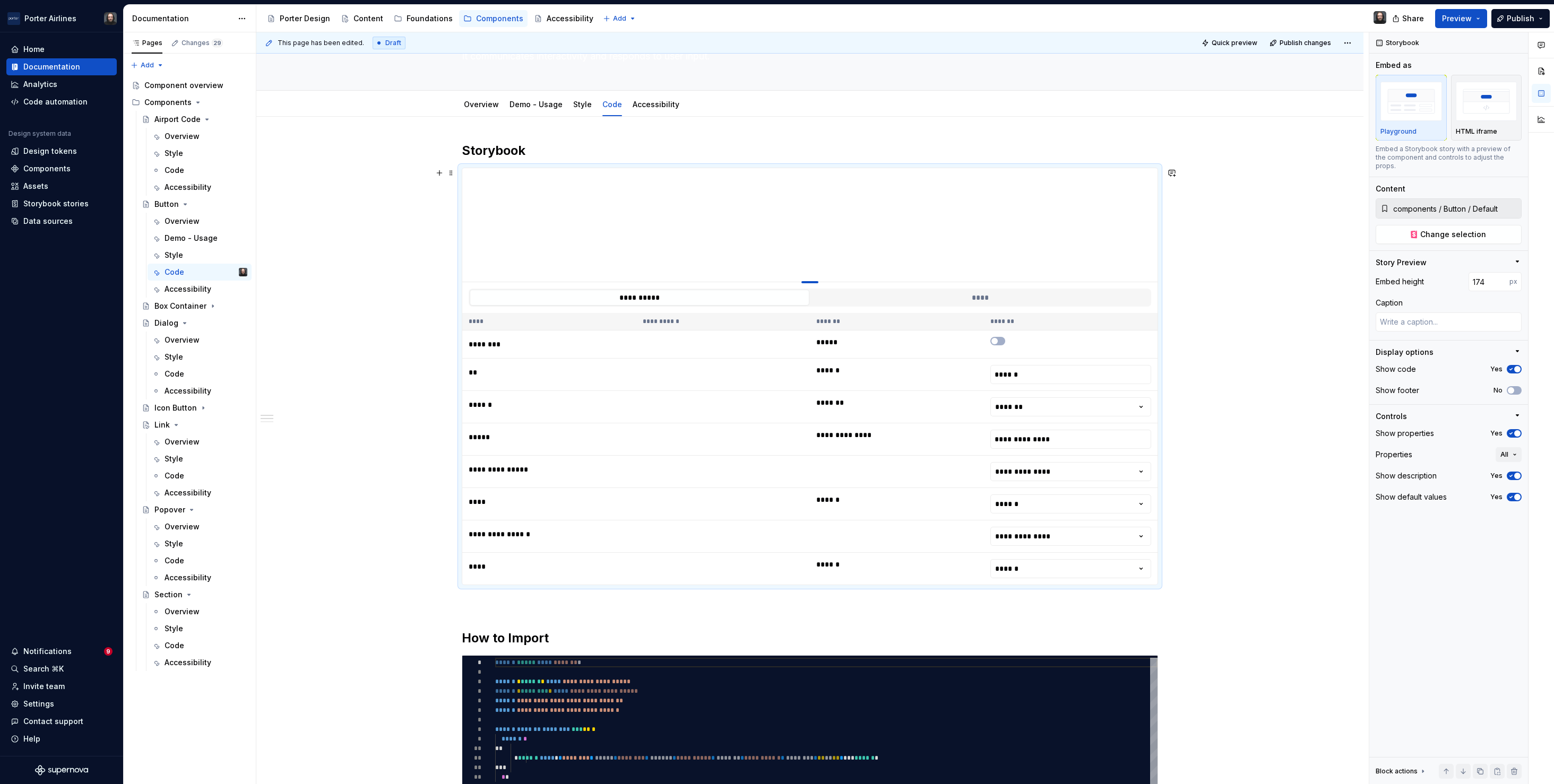
type textarea "*"
type input "168"
type textarea "*"
type input "160"
type textarea "*"
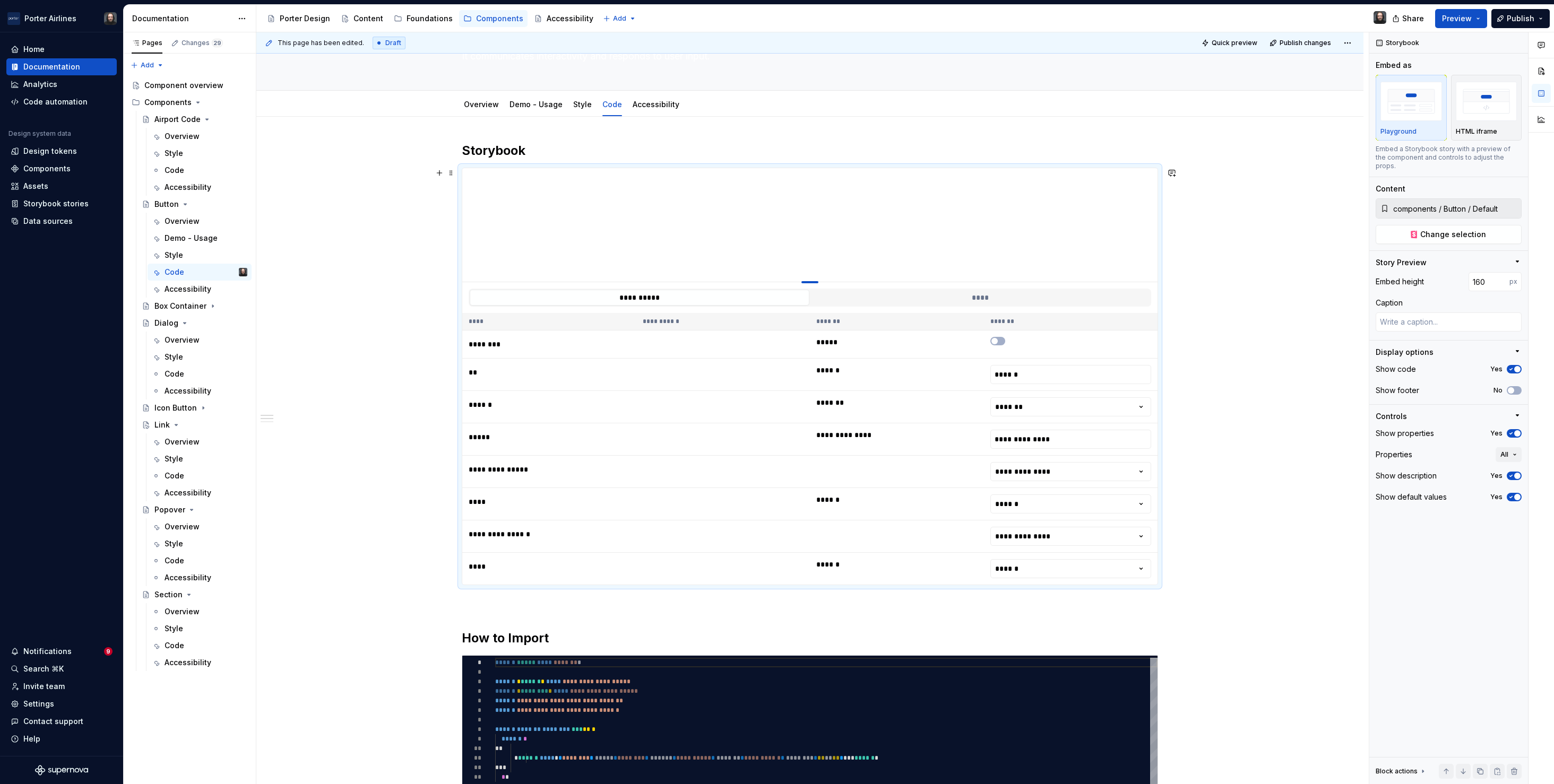
type input "155"
type textarea "*"
type input "149"
type textarea "*"
type input "138"
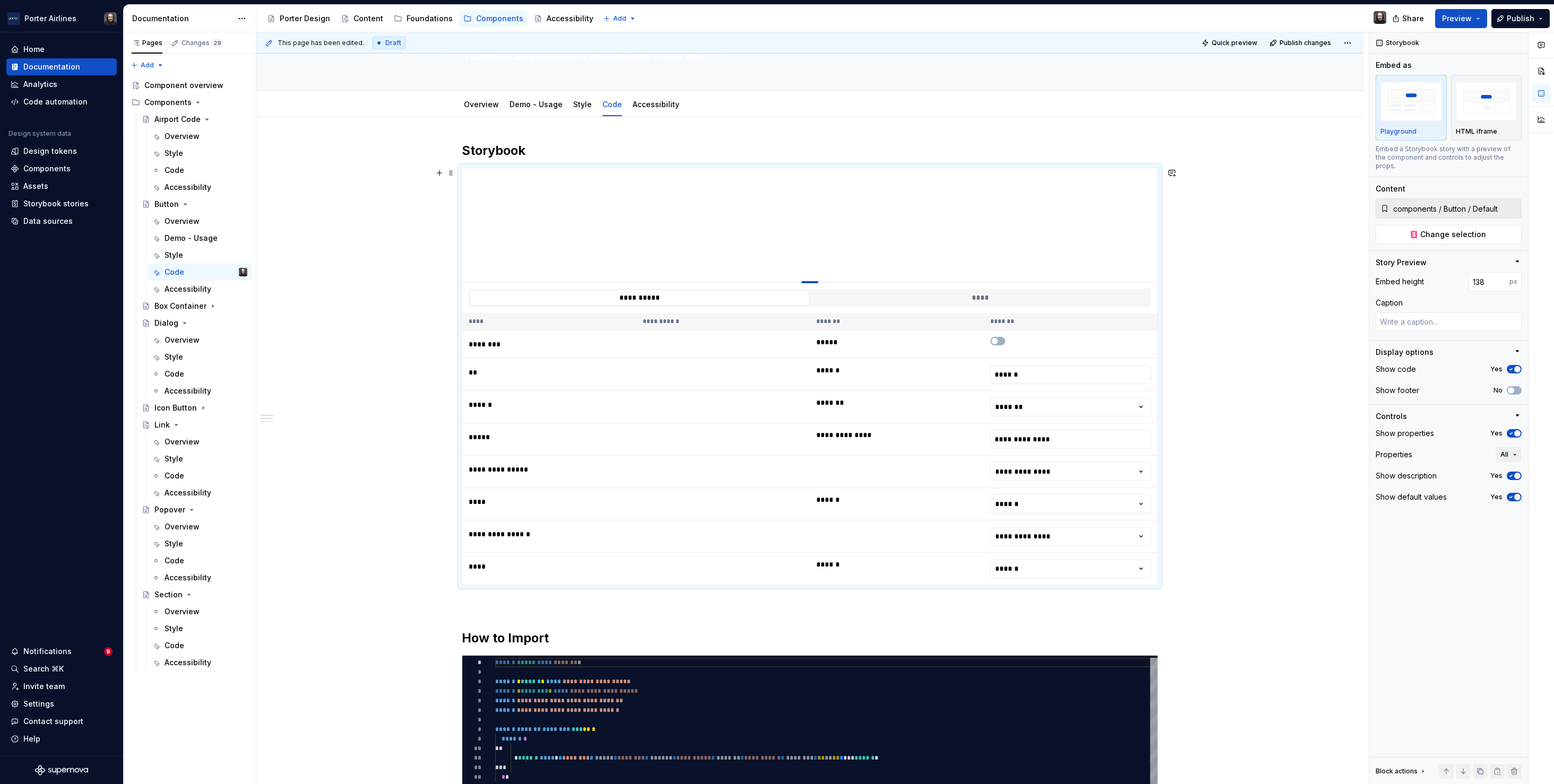
type textarea "*"
type input "134"
type textarea "*"
type input "132"
type textarea "*"
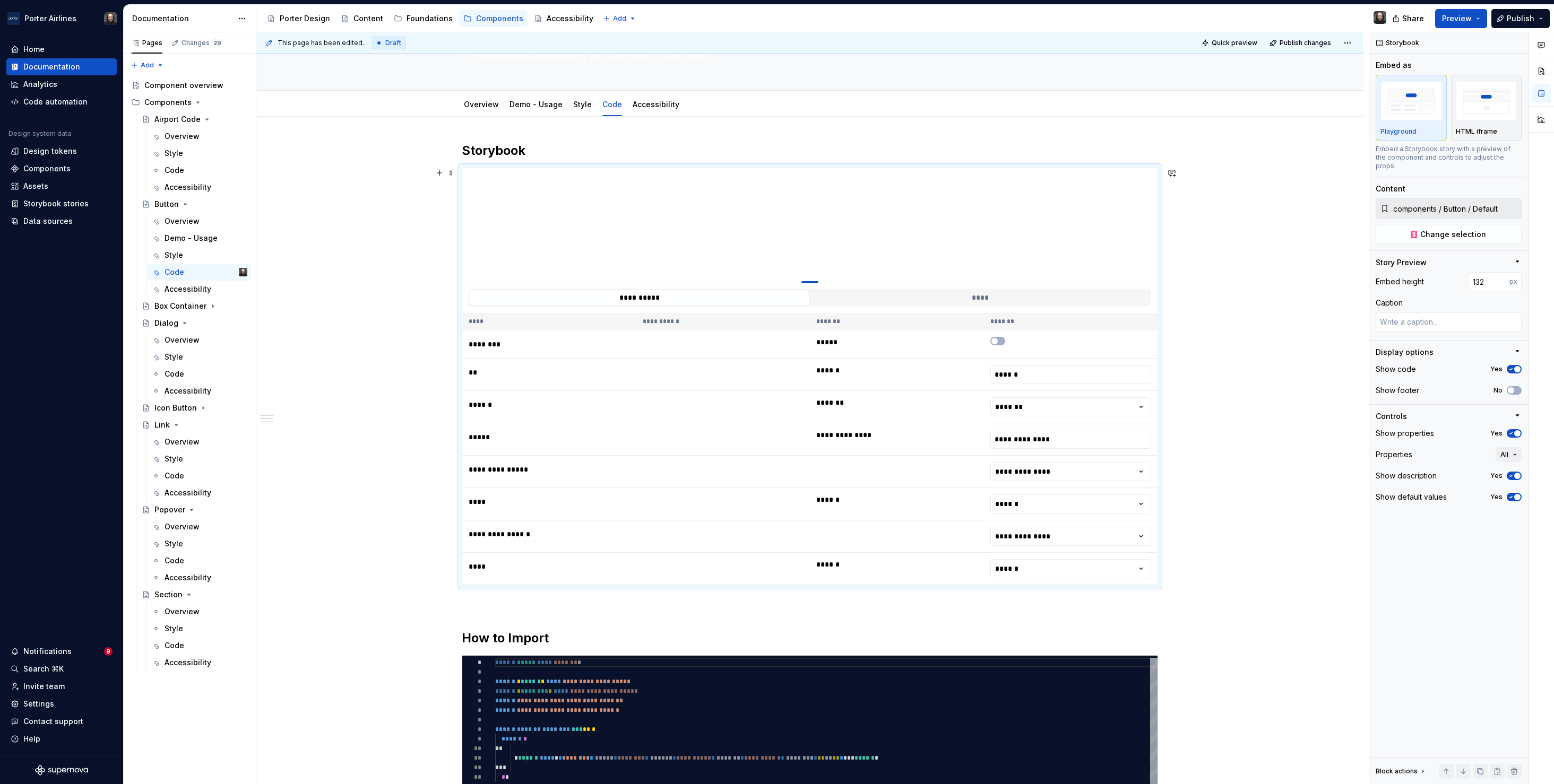
type input "129"
type textarea "*"
type input "125"
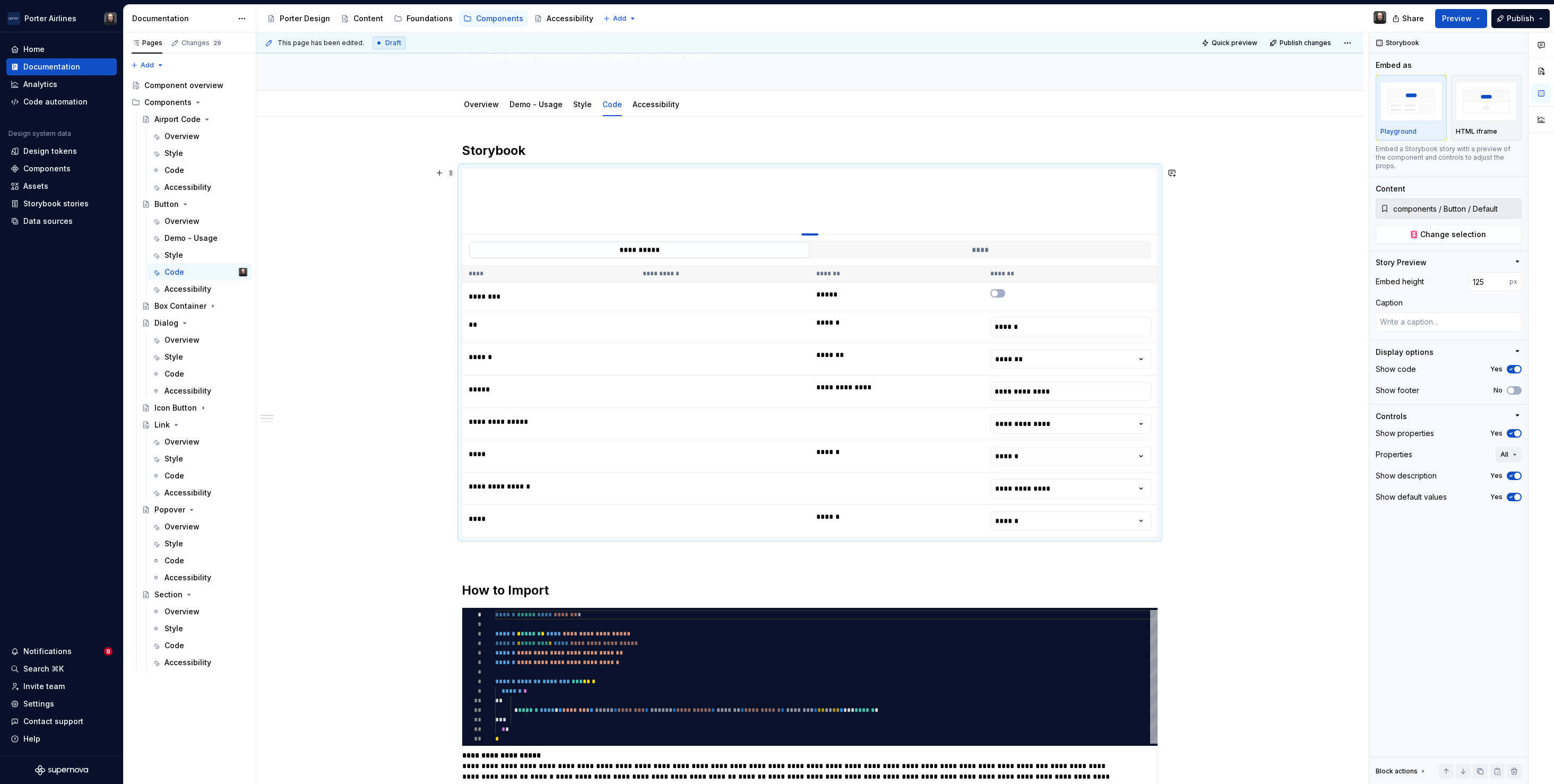
type textarea "*"
type input "124"
type textarea "*"
type input "123"
type textarea "*"
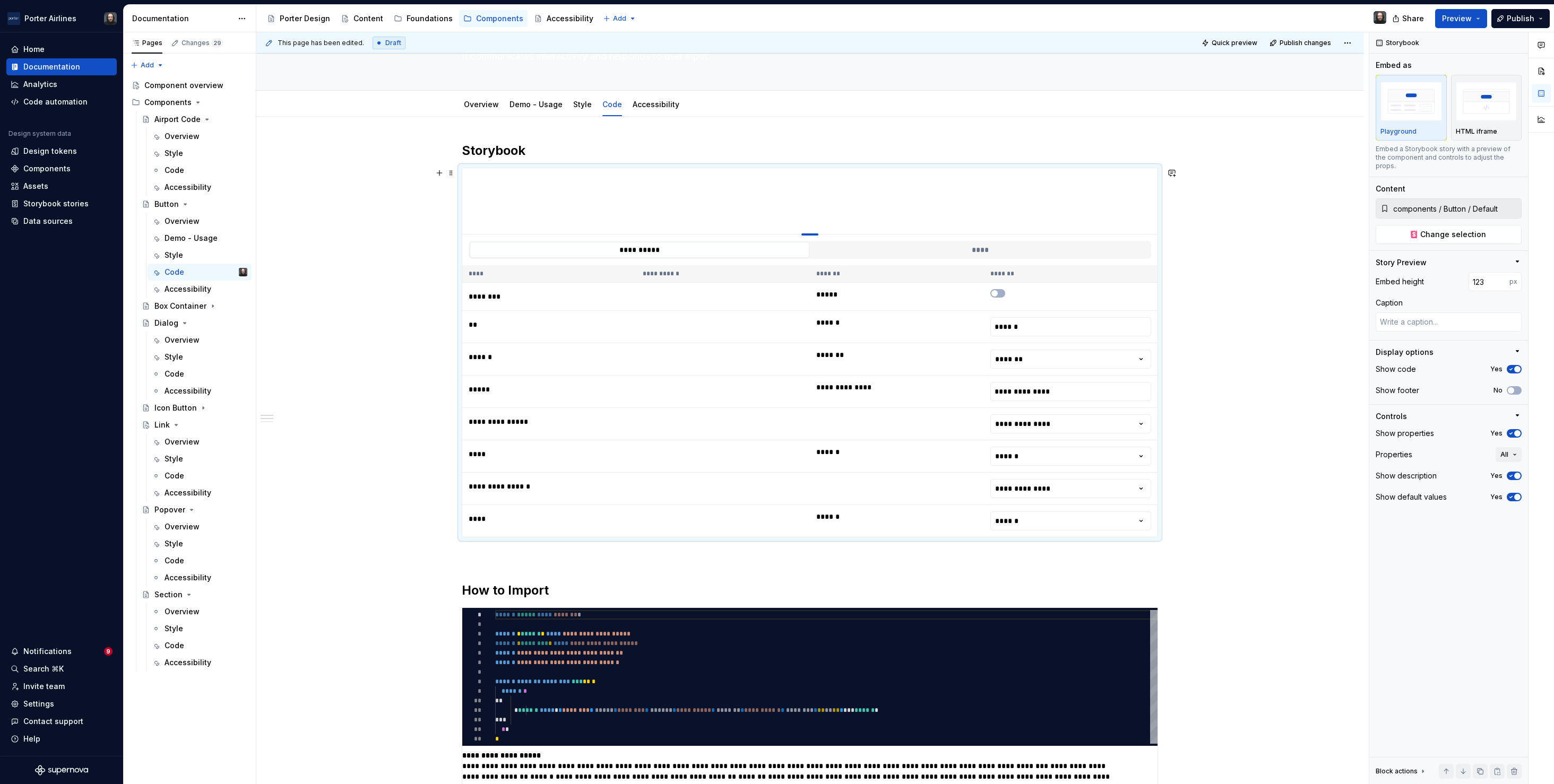
type input "122"
type textarea "*"
type input "120"
type textarea "*"
type input "118"
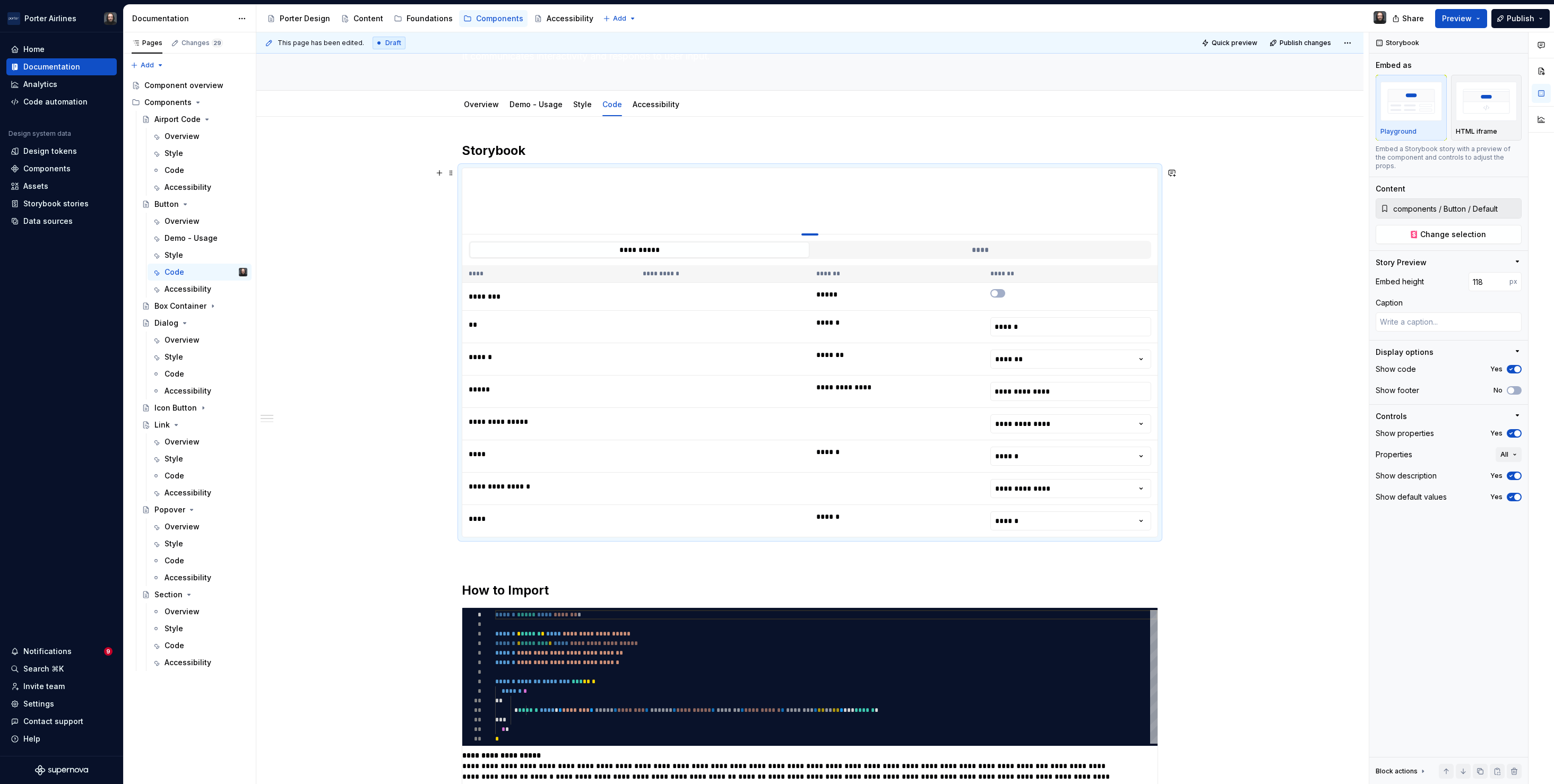
type textarea "*"
type input "116"
type textarea "*"
type input "115"
type textarea "*"
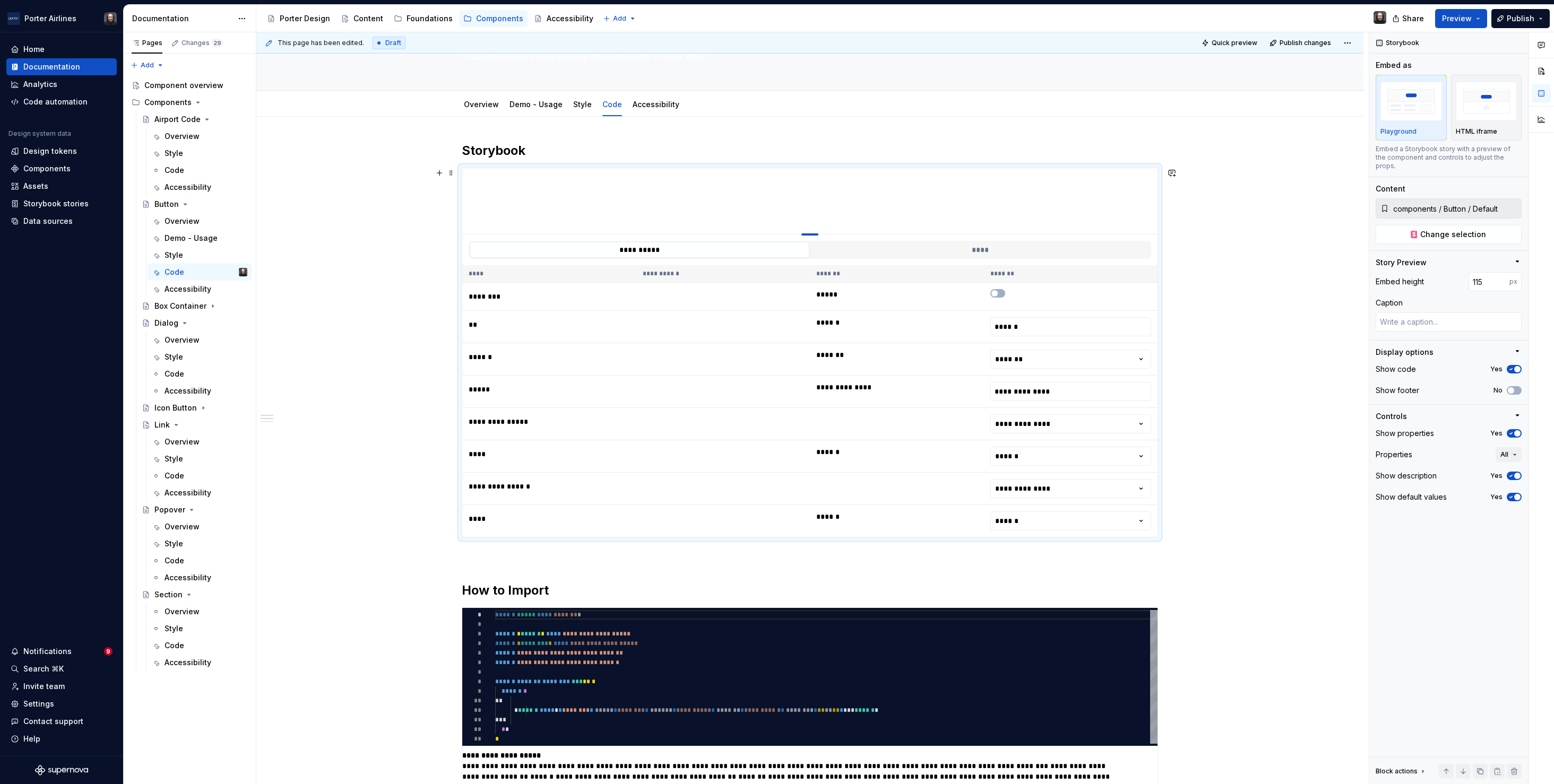
type input "114"
drag, startPoint x: 811, startPoint y: 380, endPoint x: 806, endPoint y: 228, distance: 152.1
click at [806, 233] on div at bounding box center [810, 234] width 17 height 2
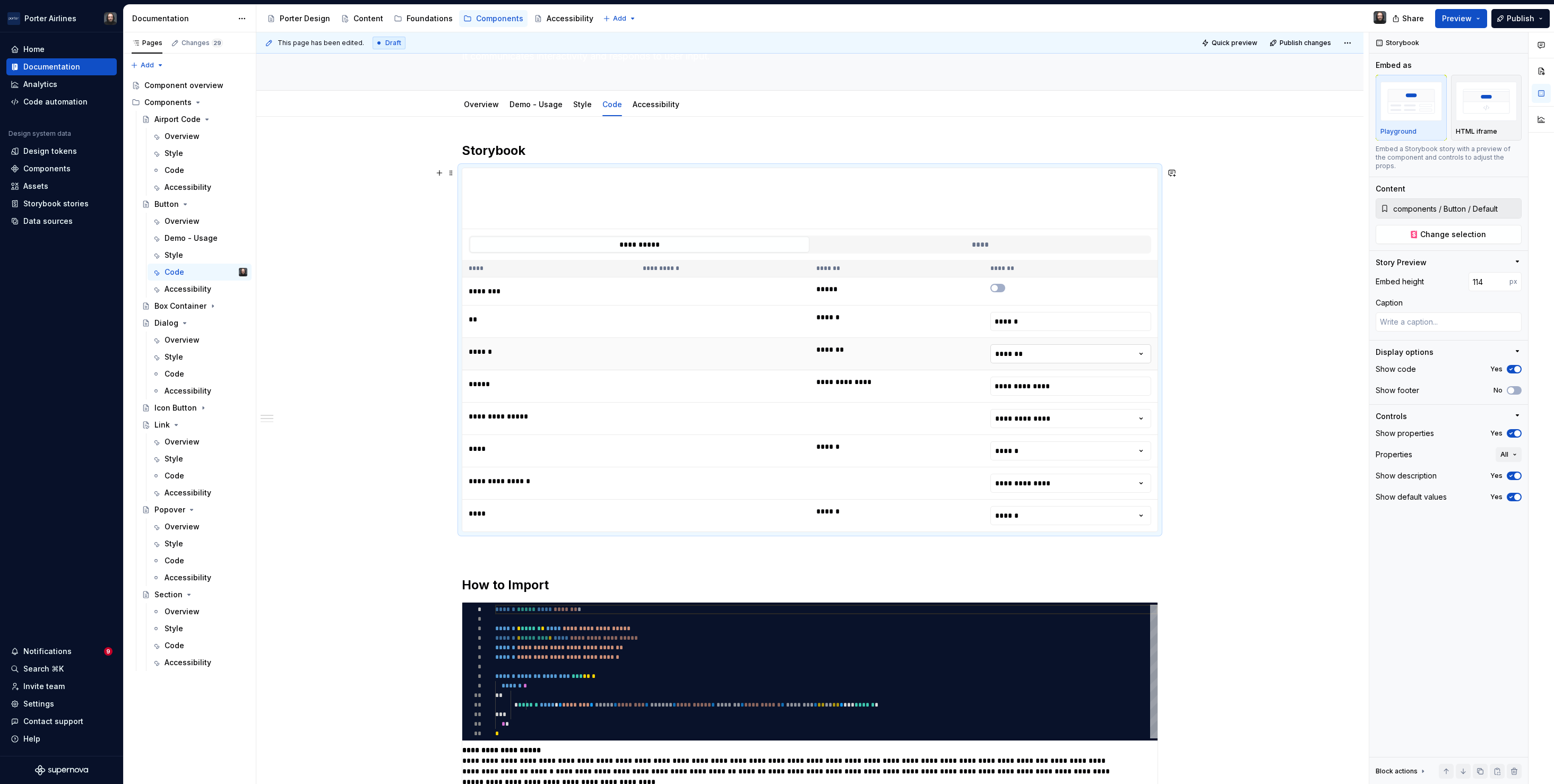
click at [1020, 354] on html "[PERSON_NAME] Airlines Home Documentation Analytics Code automation Design syst…" at bounding box center [777, 392] width 1554 height 784
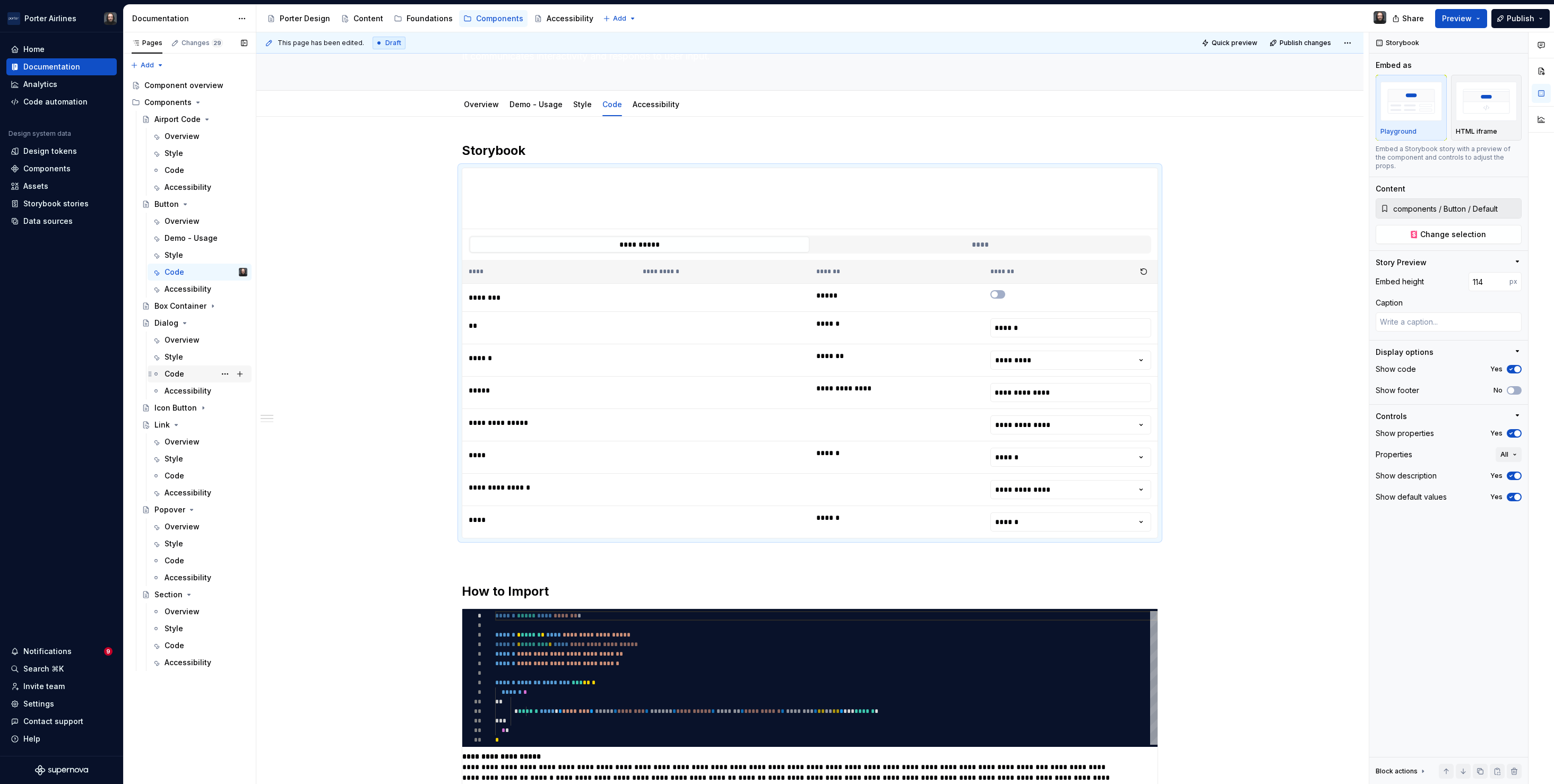
click at [176, 373] on div "Code" at bounding box center [174, 374] width 20 height 10
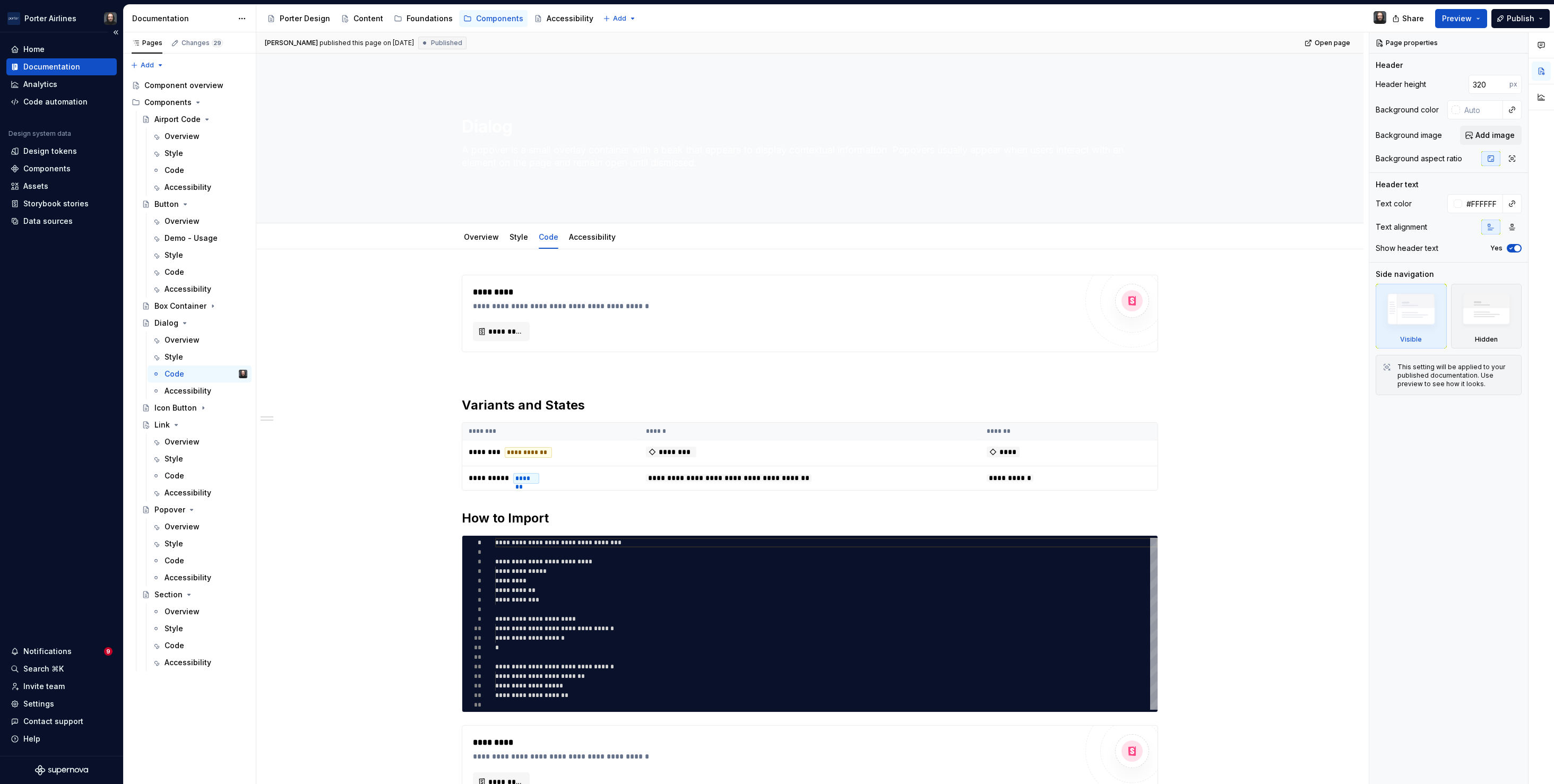
type textarea "*"
